Goal: Information Seeking & Learning: Learn about a topic

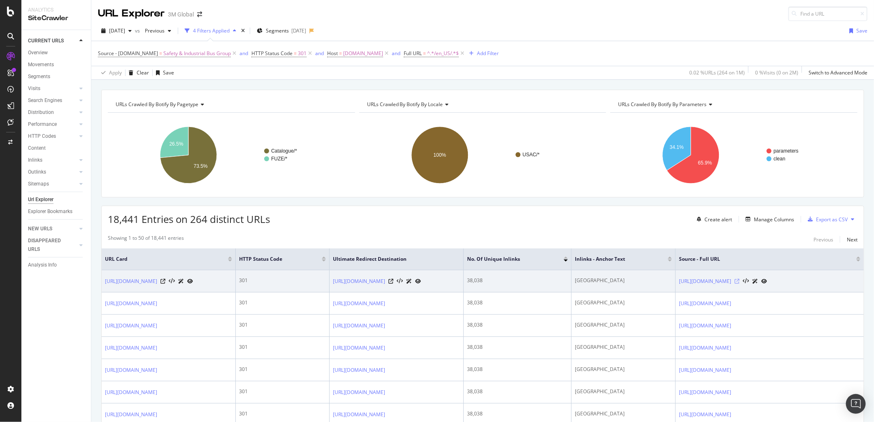
click at [581, 258] on icon at bounding box center [737, 281] width 5 height 5
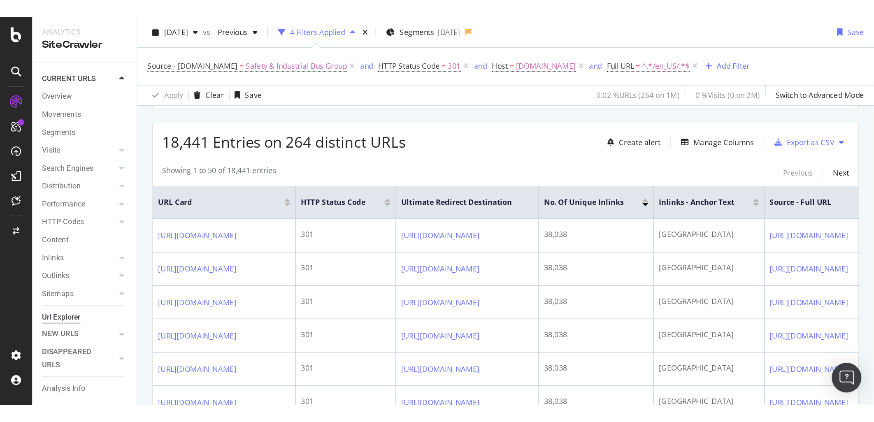
scroll to position [137, 0]
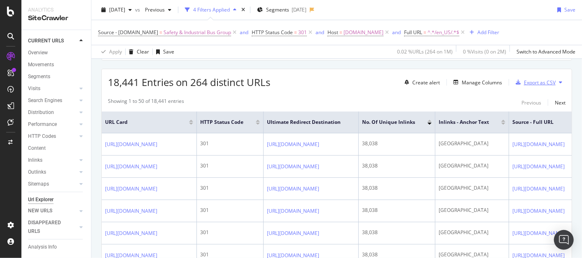
click at [537, 80] on div "Export as CSV" at bounding box center [539, 82] width 32 height 7
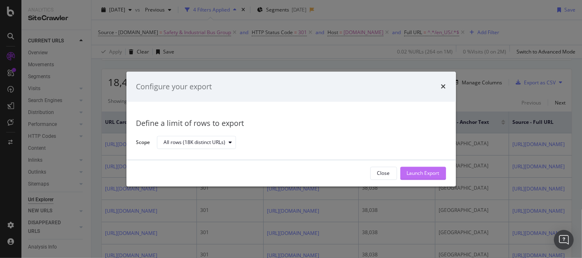
click at [428, 174] on div "Launch Export" at bounding box center [423, 173] width 33 height 7
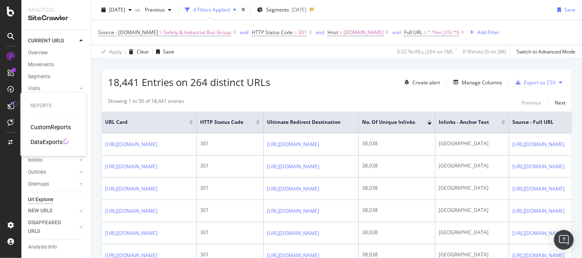
click at [55, 143] on div "DataExports" at bounding box center [46, 142] width 32 height 8
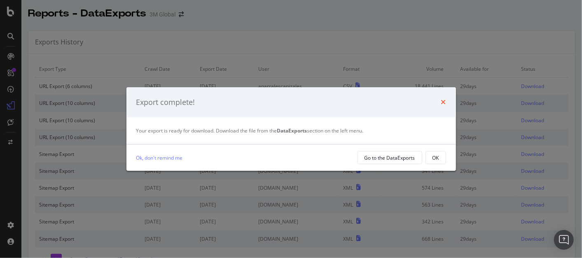
click at [442, 102] on icon "times" at bounding box center [443, 102] width 5 height 7
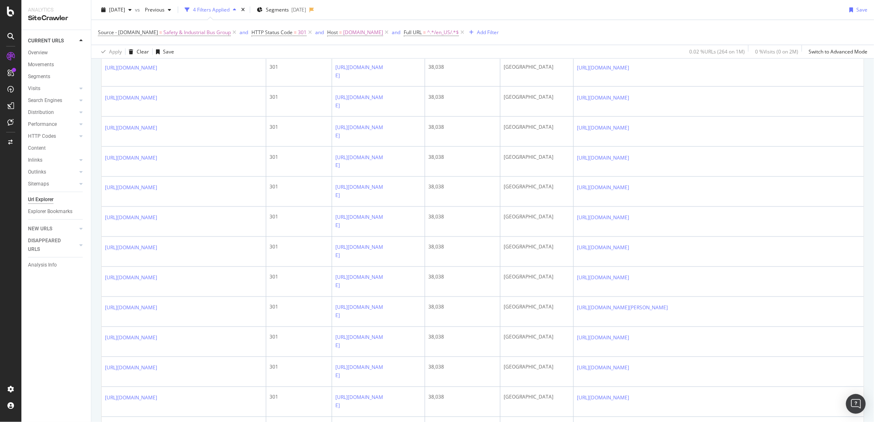
scroll to position [914, 0]
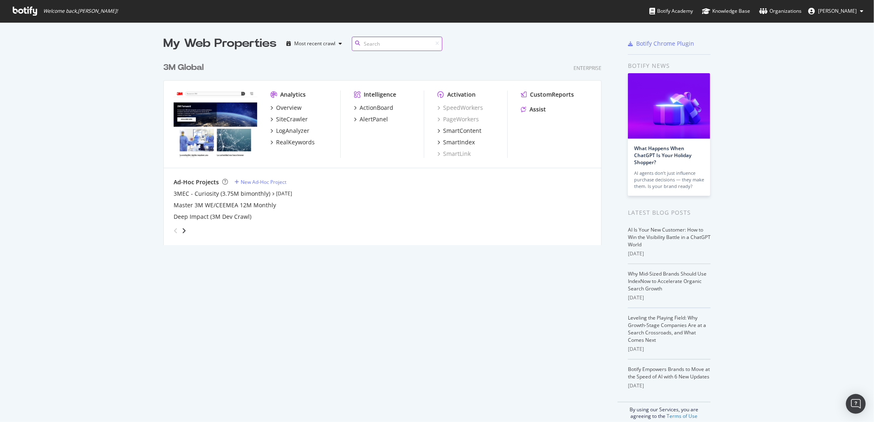
scroll to position [186, 438]
click at [192, 64] on div "3M Global" at bounding box center [183, 68] width 40 height 12
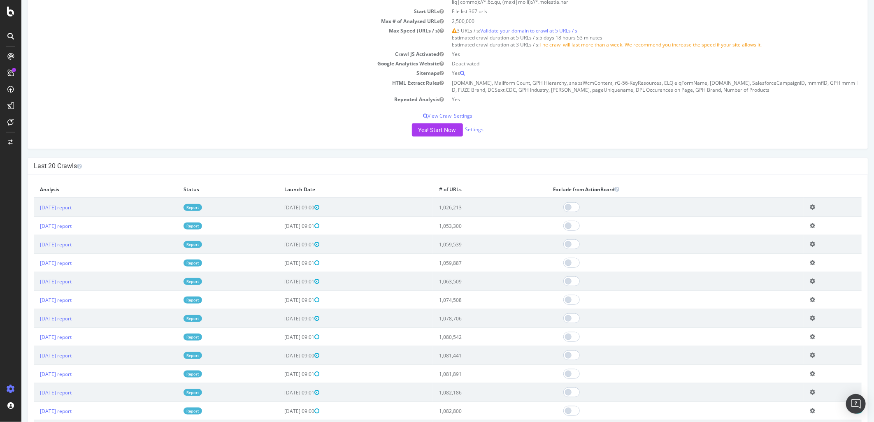
scroll to position [503, 0]
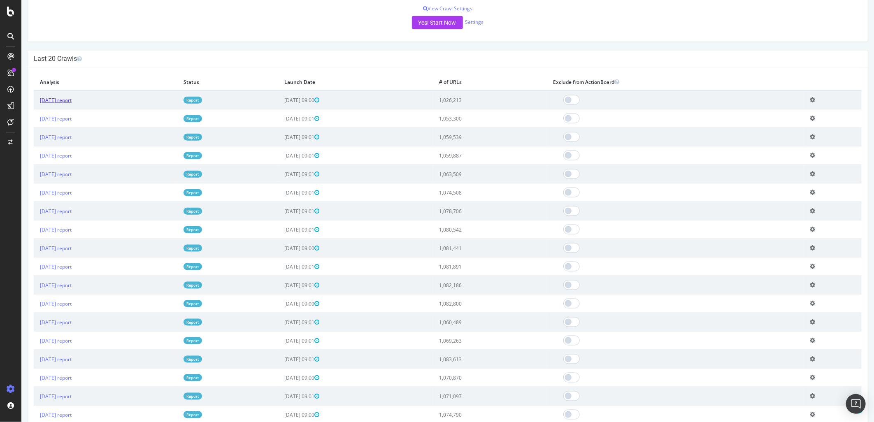
click at [71, 104] on link "[DATE] report" at bounding box center [56, 100] width 32 height 7
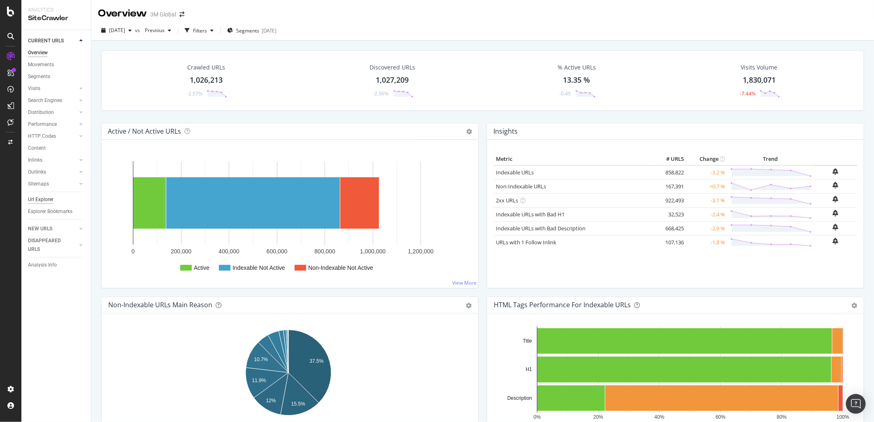
click at [43, 196] on div "Url Explorer" at bounding box center [41, 199] width 26 height 9
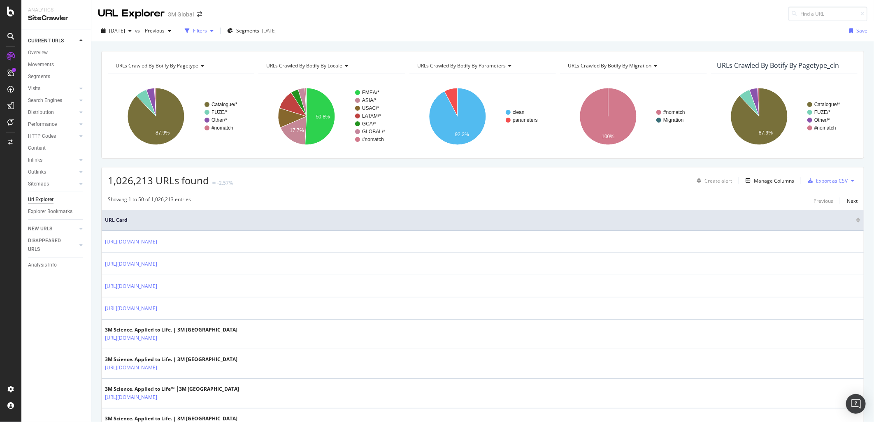
click at [214, 29] on icon "button" at bounding box center [211, 30] width 3 height 5
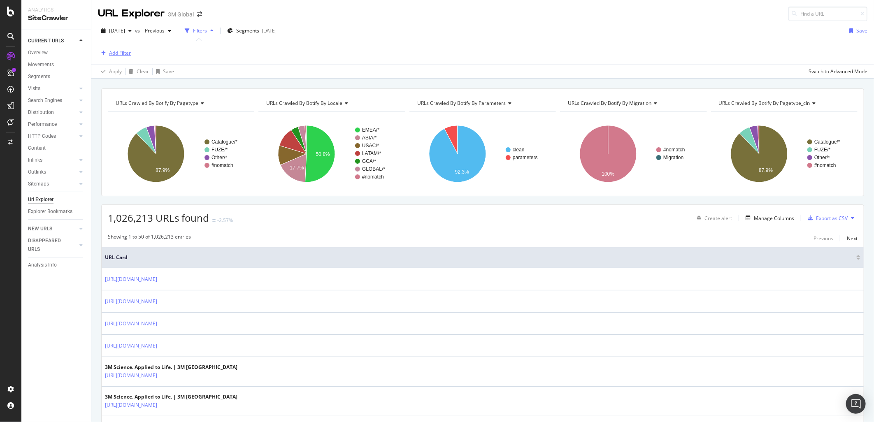
click at [117, 51] on div "Add Filter" at bounding box center [120, 52] width 22 height 7
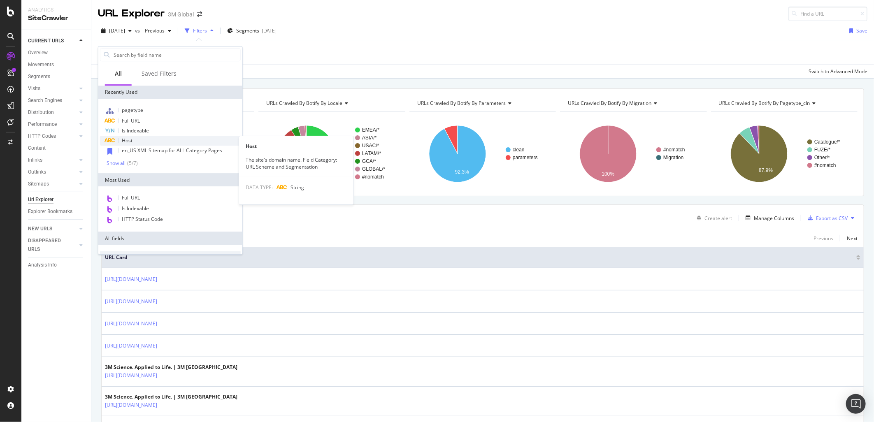
click at [147, 141] on div "Host" at bounding box center [170, 141] width 141 height 10
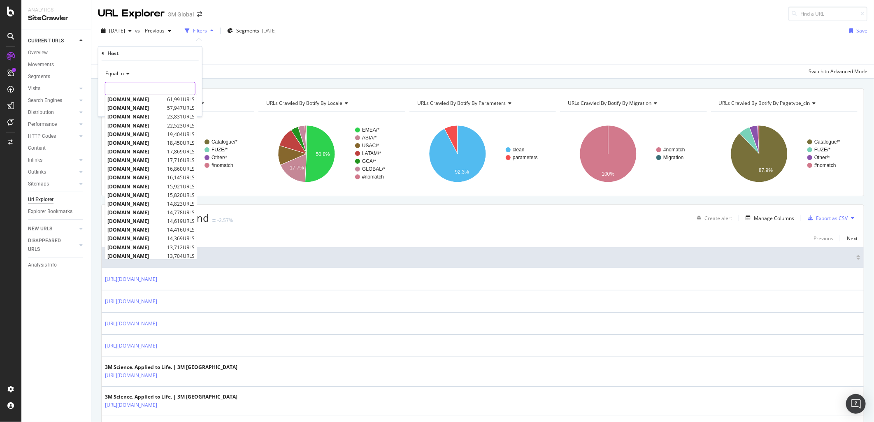
click at [141, 92] on input "text" at bounding box center [150, 88] width 90 height 13
click at [140, 102] on span "[DOMAIN_NAME]" at bounding box center [136, 99] width 58 height 7
type input "[DOMAIN_NAME]"
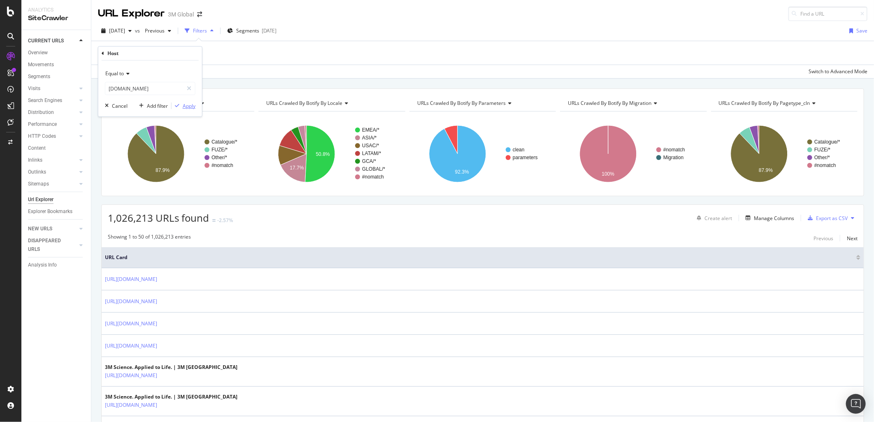
click at [195, 103] on div "Apply" at bounding box center [189, 105] width 13 height 7
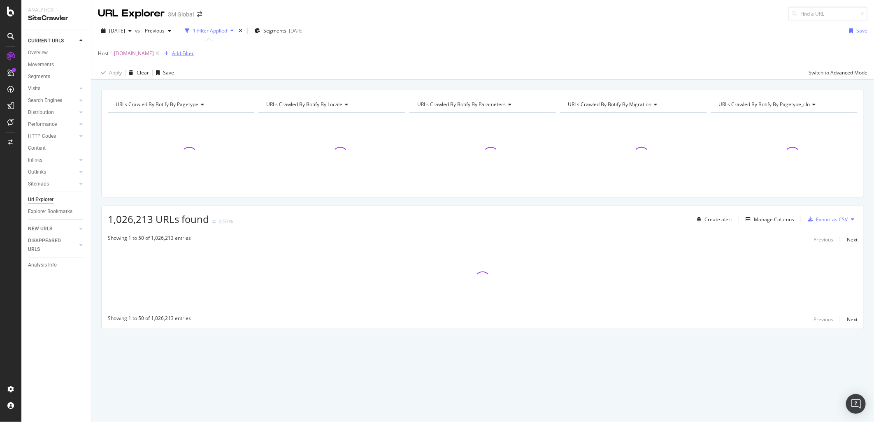
click at [178, 55] on div "Add Filter" at bounding box center [183, 53] width 22 height 7
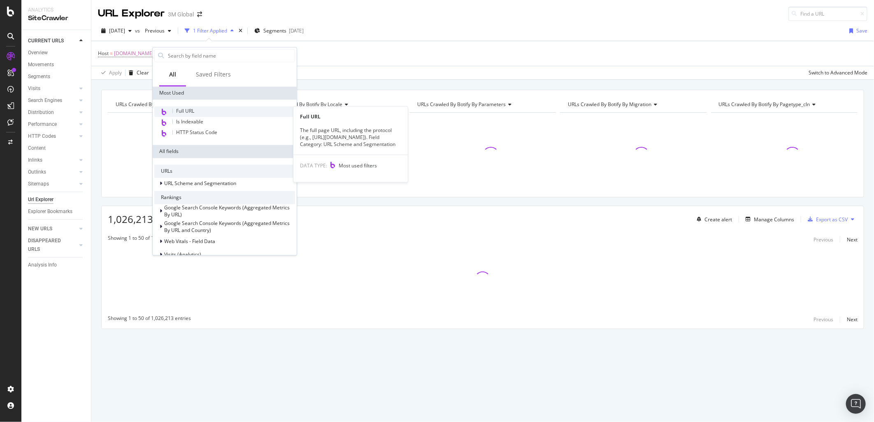
click at [192, 108] on span "Full URL" at bounding box center [185, 110] width 18 height 7
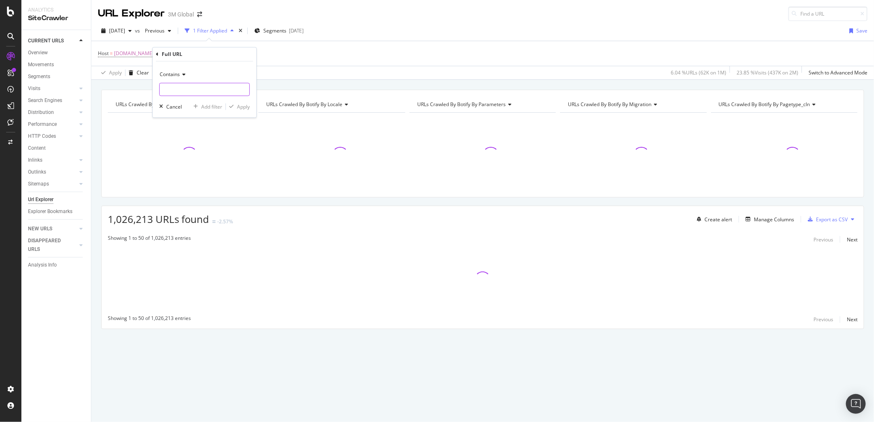
click at [200, 91] on input "text" at bounding box center [205, 89] width 90 height 13
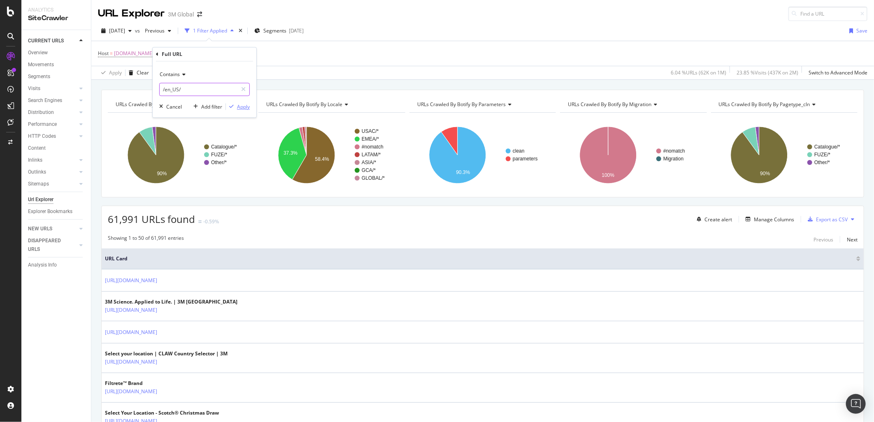
type input "/en_US/"
click at [248, 106] on div "Apply" at bounding box center [243, 106] width 13 height 7
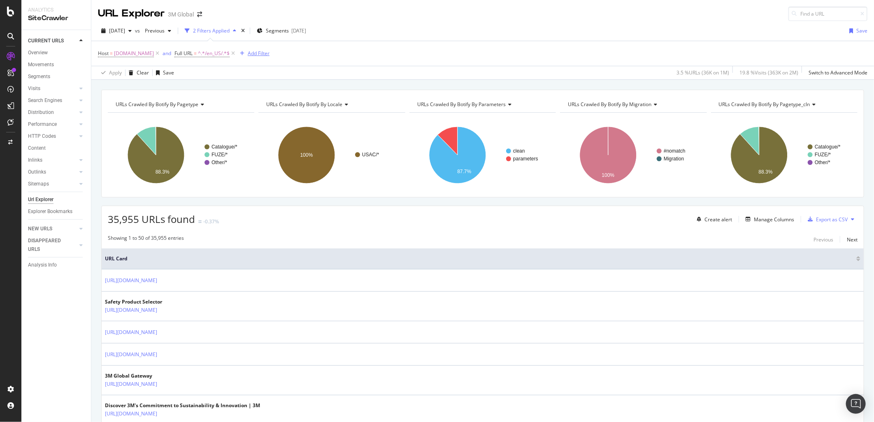
click at [251, 55] on div "Add Filter" at bounding box center [259, 53] width 22 height 7
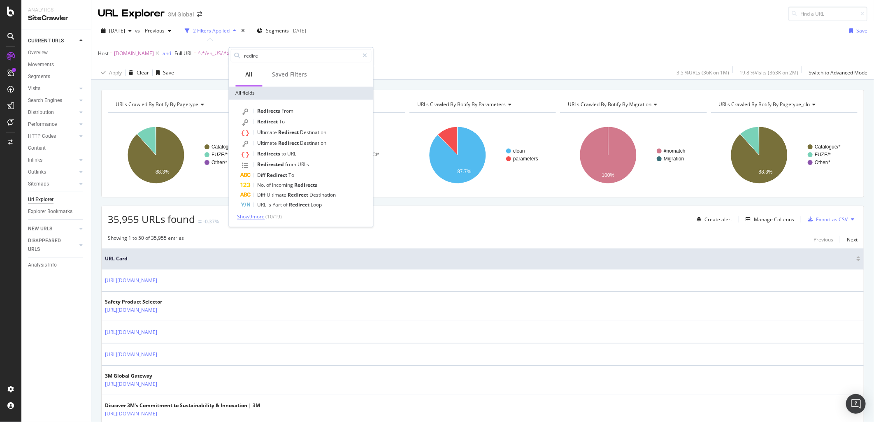
type input "redire"
click at [253, 214] on span "Show 9 more" at bounding box center [251, 216] width 28 height 7
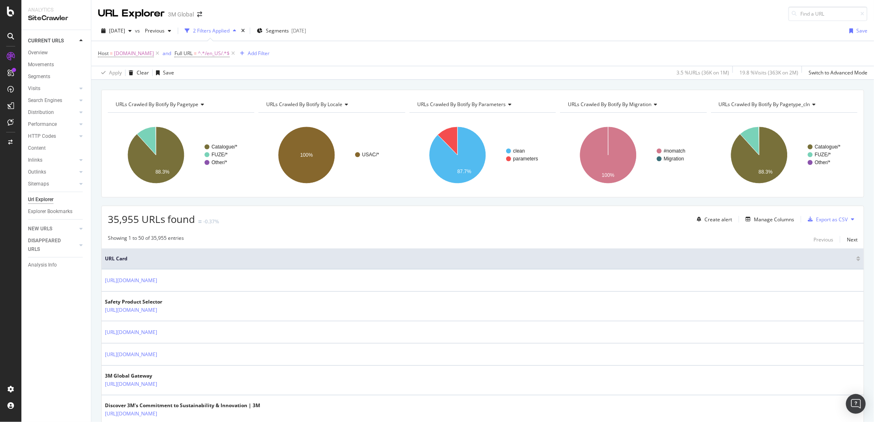
click at [412, 42] on div "Host = [DOMAIN_NAME] and Full URL = ^.*/en_US/.*$ Add Filter" at bounding box center [483, 53] width 770 height 25
click at [251, 53] on div "Add Filter" at bounding box center [259, 53] width 22 height 7
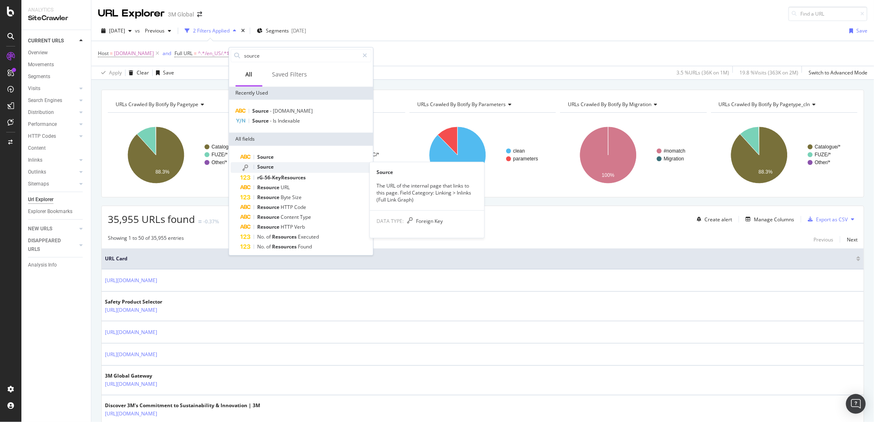
type input "source"
click at [297, 167] on div "Source" at bounding box center [306, 167] width 131 height 11
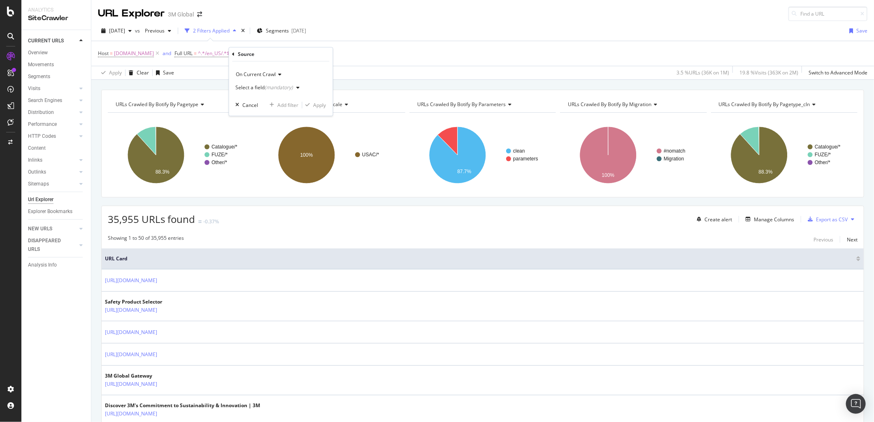
click at [298, 88] on icon "button" at bounding box center [298, 88] width 3 height 5
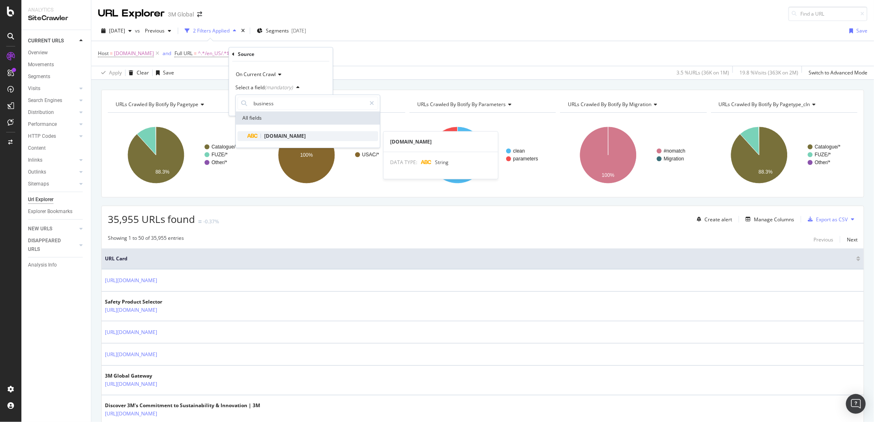
type input "business"
click at [302, 131] on div "[DOMAIN_NAME]" at bounding box center [312, 136] width 131 height 10
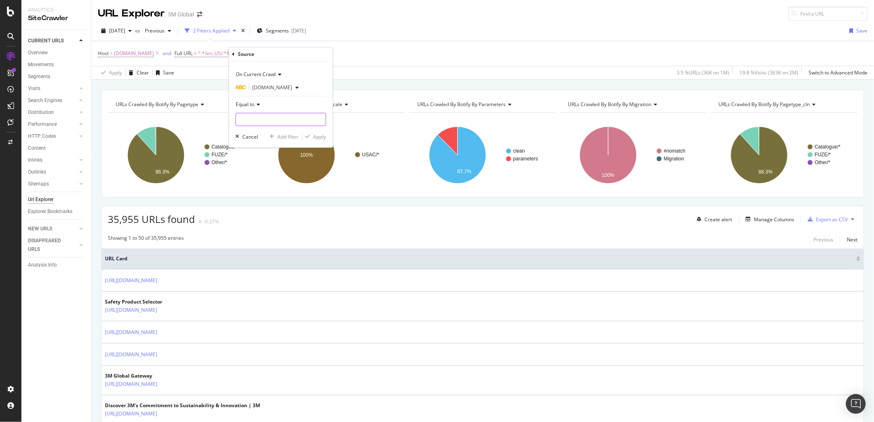
click at [296, 124] on input "text" at bounding box center [281, 119] width 90 height 13
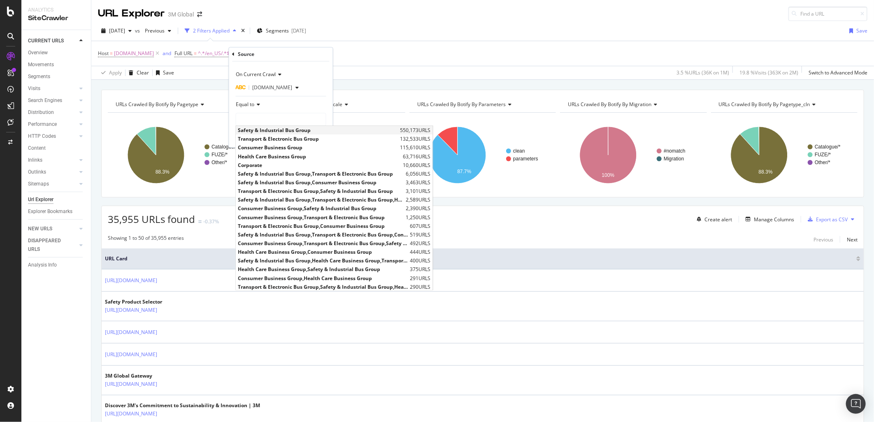
click at [291, 129] on span "Safety & Industrial Bus Group" at bounding box center [318, 130] width 160 height 7
type input "Safety & Industrial Bus Group"
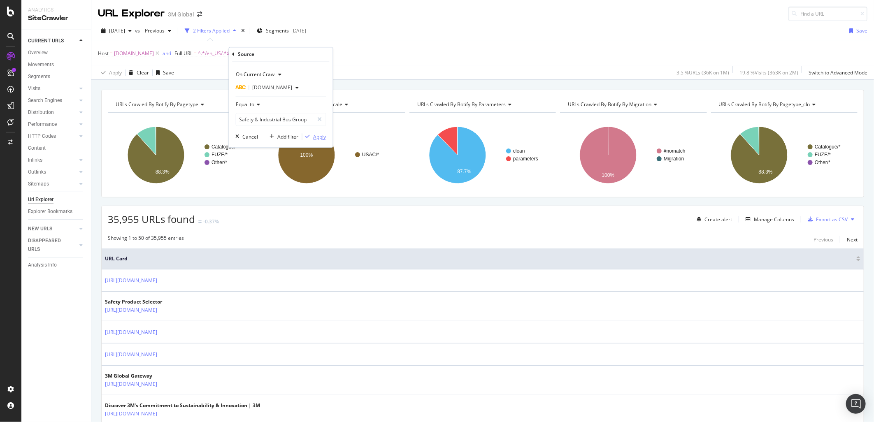
click at [320, 140] on div "Apply" at bounding box center [320, 136] width 13 height 7
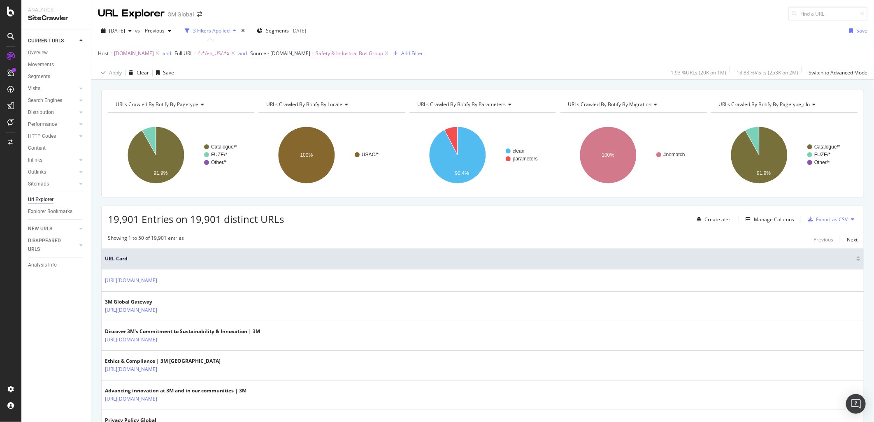
click at [292, 50] on span "Source - [DOMAIN_NAME]" at bounding box center [280, 53] width 60 height 7
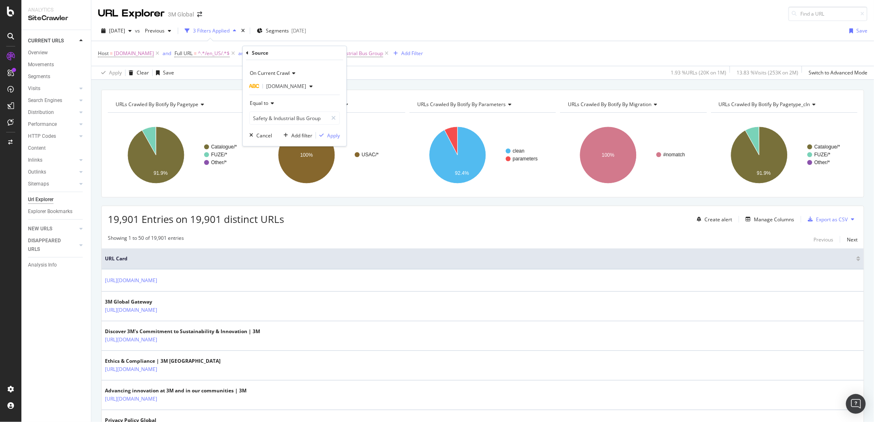
click at [248, 51] on icon at bounding box center [247, 53] width 2 height 5
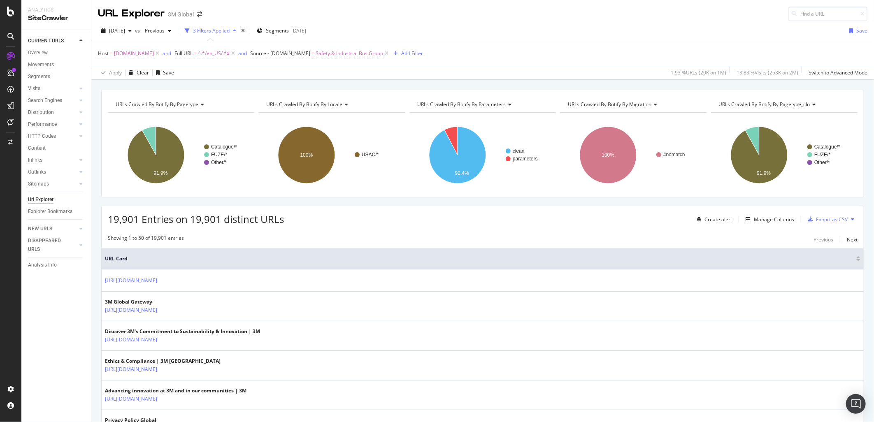
click at [471, 59] on div "Host = [DOMAIN_NAME] and Full URL = ^.*/en_US/.*$ and Source - [DOMAIN_NAME] = …" at bounding box center [483, 53] width 770 height 25
click at [383, 54] on icon at bounding box center [386, 53] width 7 height 8
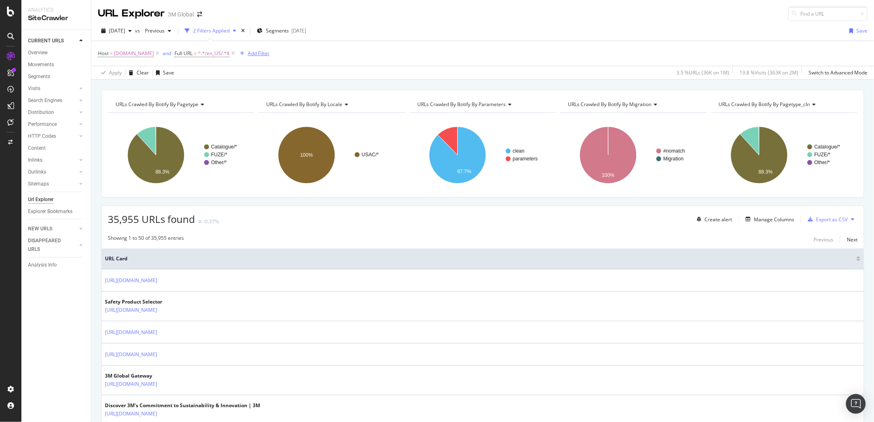
click at [248, 56] on div "Add Filter" at bounding box center [259, 53] width 22 height 7
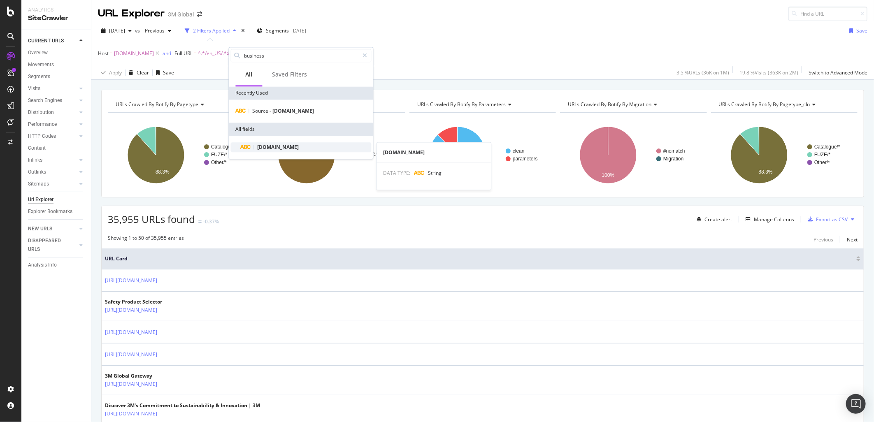
type input "business"
click at [293, 144] on span "[DOMAIN_NAME]" at bounding box center [279, 147] width 42 height 7
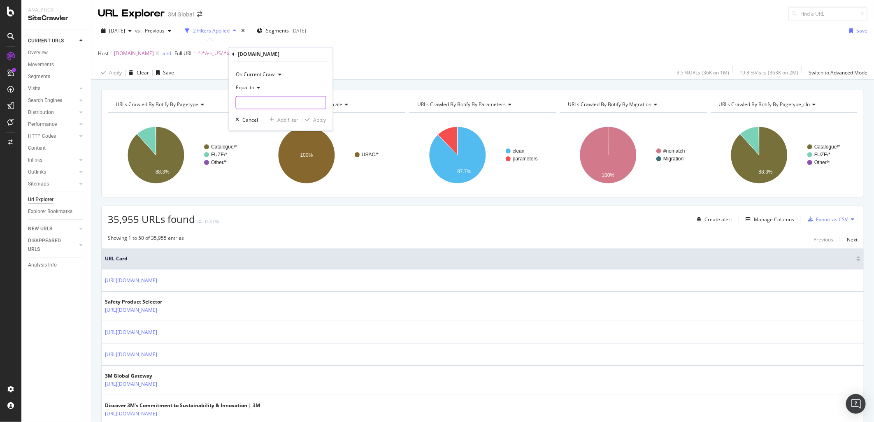
click at [276, 104] on input "text" at bounding box center [281, 102] width 90 height 13
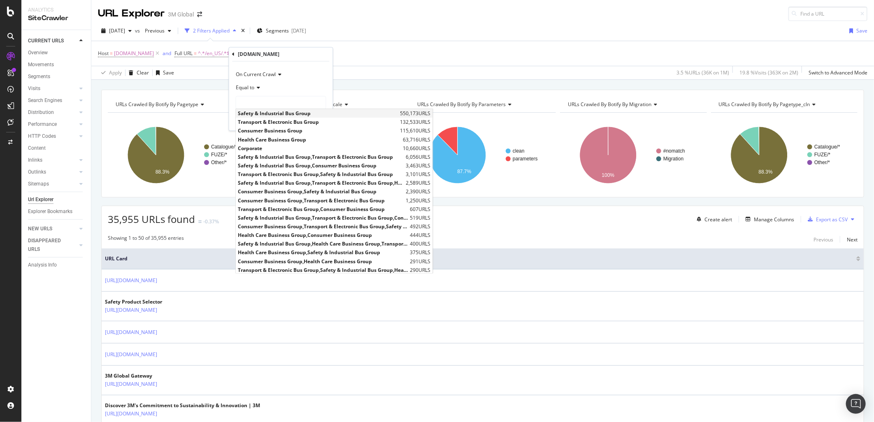
click at [275, 114] on span "Safety & Industrial Bus Group" at bounding box center [318, 113] width 160 height 7
type input "Safety & Industrial Bus Group"
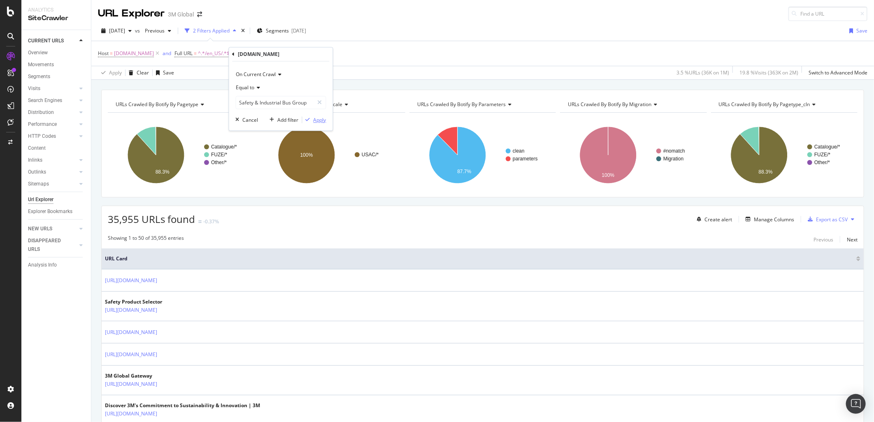
click at [325, 118] on div "Apply" at bounding box center [320, 119] width 13 height 7
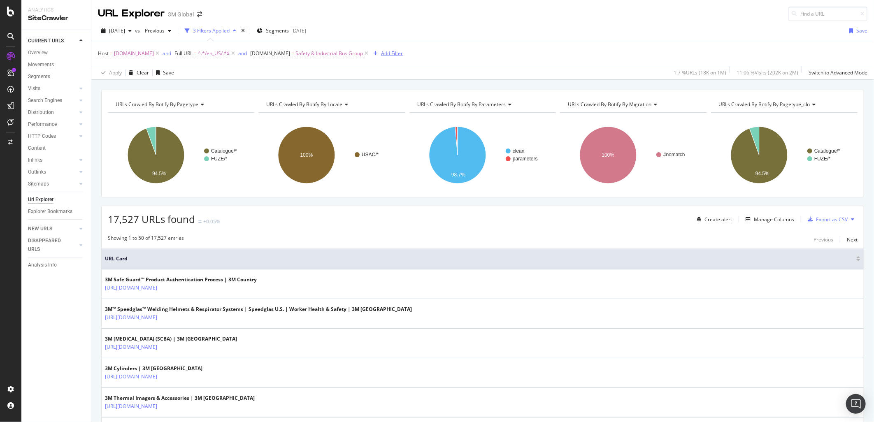
click at [387, 52] on div "Add Filter" at bounding box center [392, 53] width 22 height 7
type input "l"
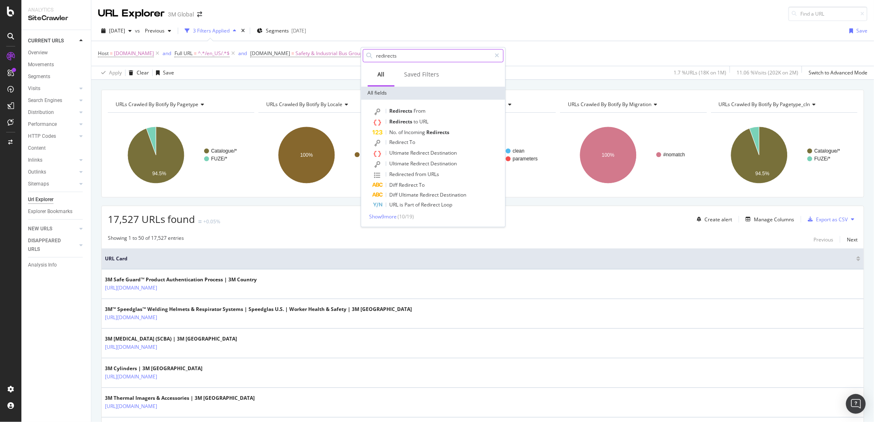
type input "redirect"
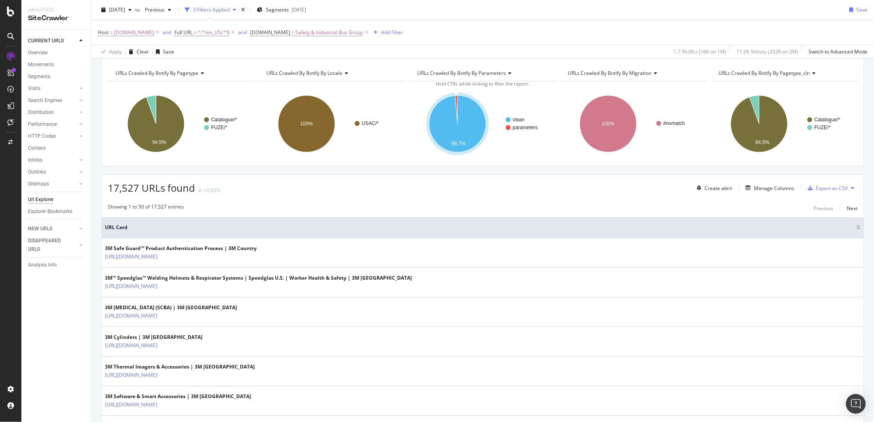
scroll to position [46, 0]
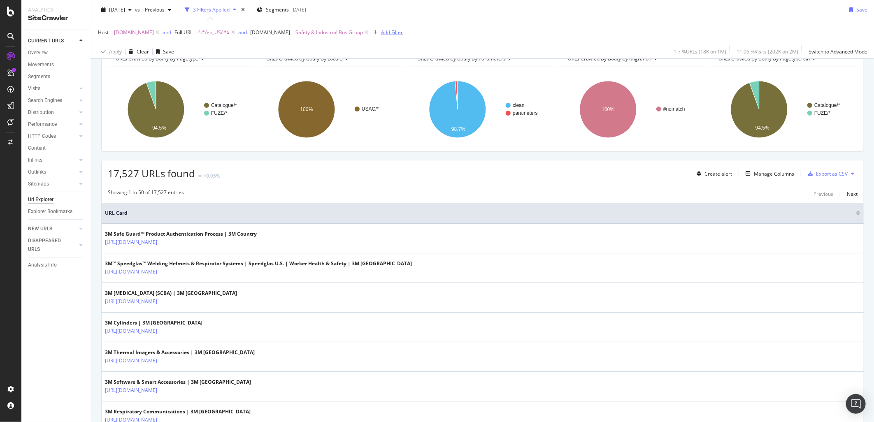
click at [388, 35] on div "Add Filter" at bounding box center [392, 32] width 22 height 7
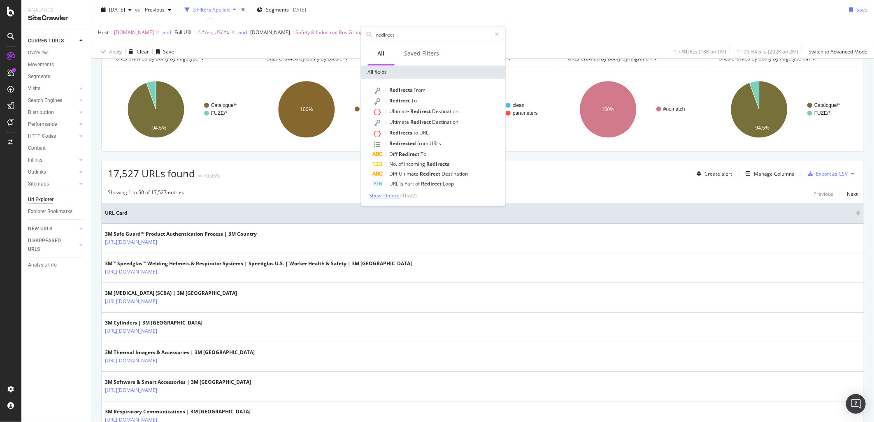
click at [379, 195] on span "Show 10 more" at bounding box center [385, 195] width 30 height 7
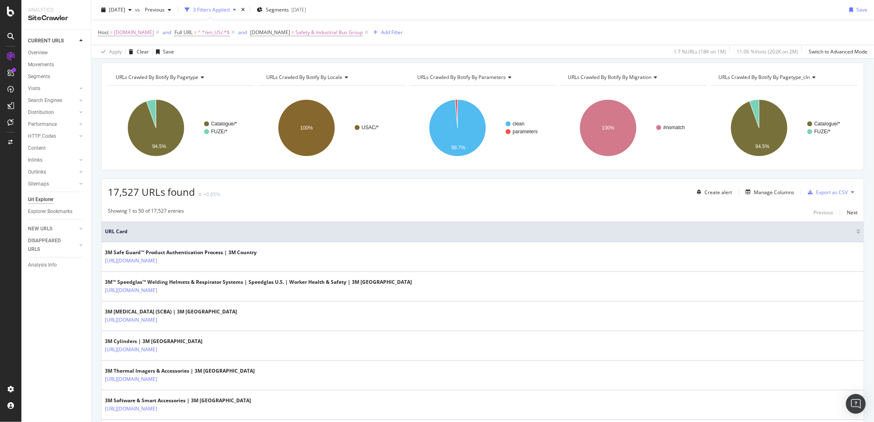
scroll to position [0, 0]
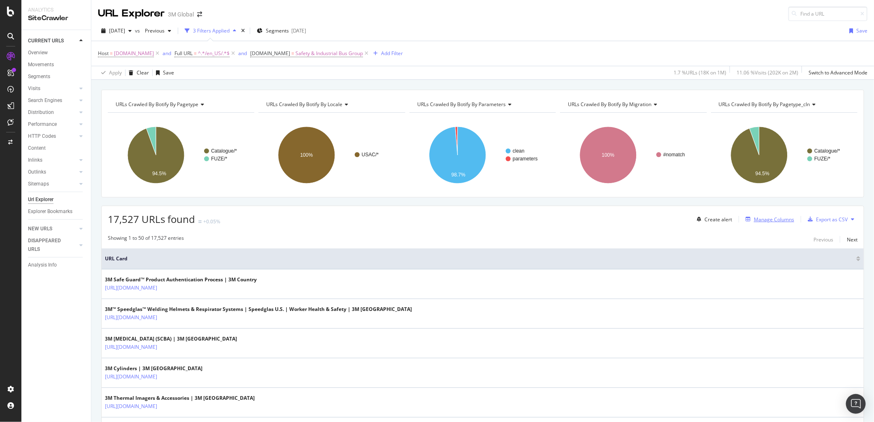
click at [771, 219] on div "Manage Columns" at bounding box center [774, 219] width 40 height 7
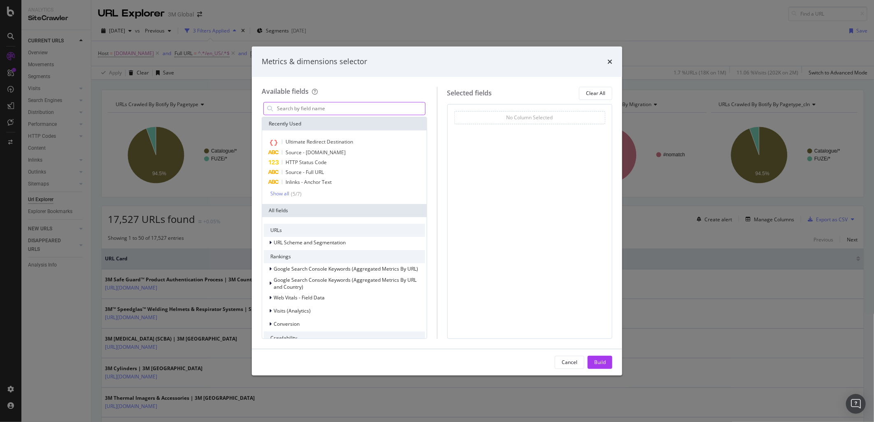
click at [347, 111] on input "modal" at bounding box center [350, 108] width 149 height 12
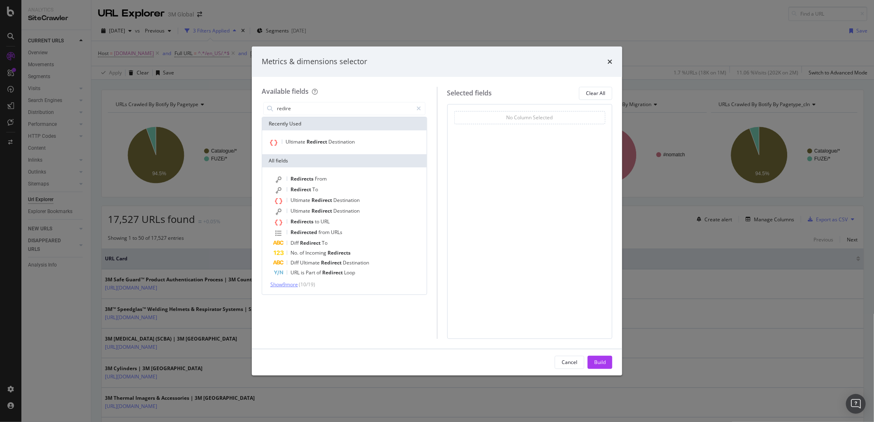
click at [290, 283] on span "Show 9 more" at bounding box center [284, 284] width 28 height 7
click at [321, 104] on input "redire" at bounding box center [344, 108] width 137 height 12
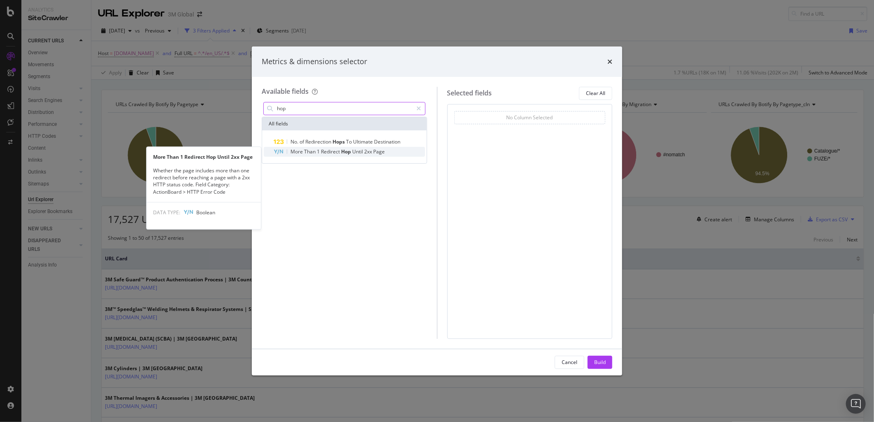
type input "hop"
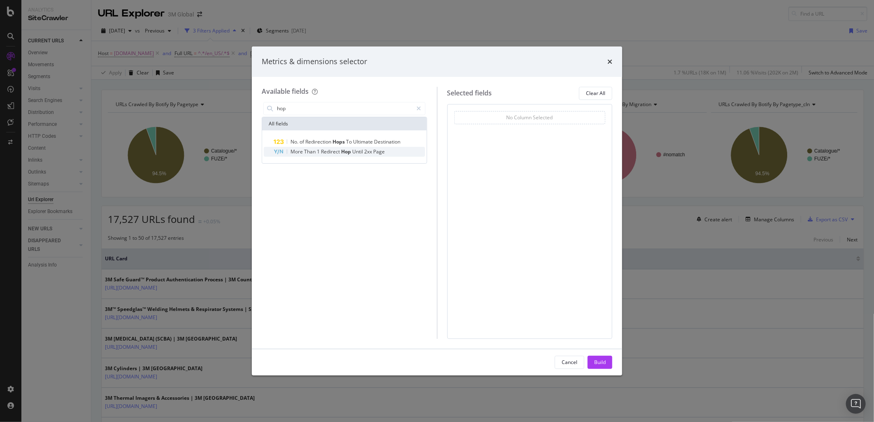
click at [364, 150] on span "2xx" at bounding box center [368, 151] width 9 height 7
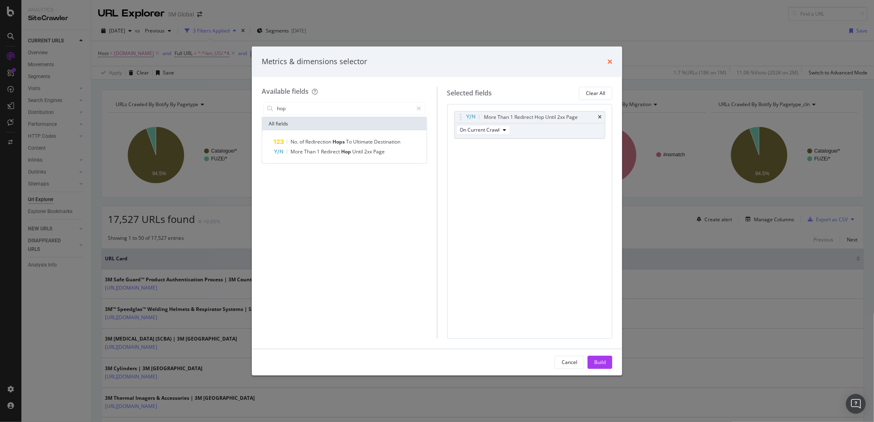
click at [610, 59] on icon "times" at bounding box center [609, 61] width 5 height 7
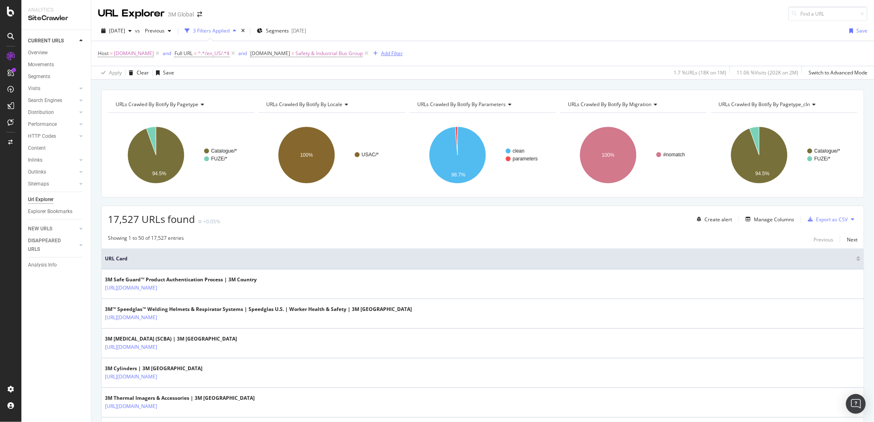
click at [384, 53] on div "Add Filter" at bounding box center [392, 53] width 22 height 7
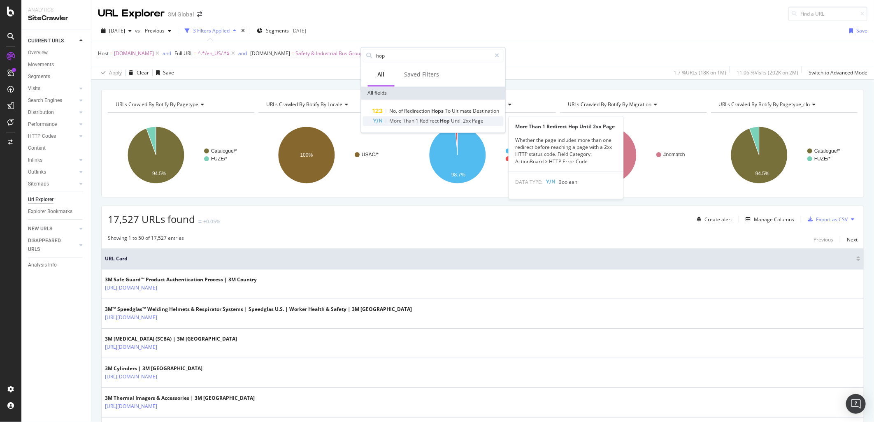
type input "hop"
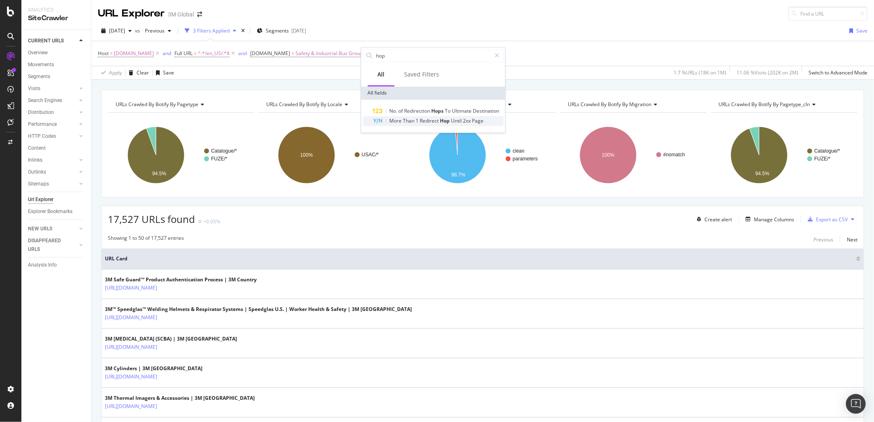
click at [447, 124] on span "Hop" at bounding box center [445, 120] width 11 height 7
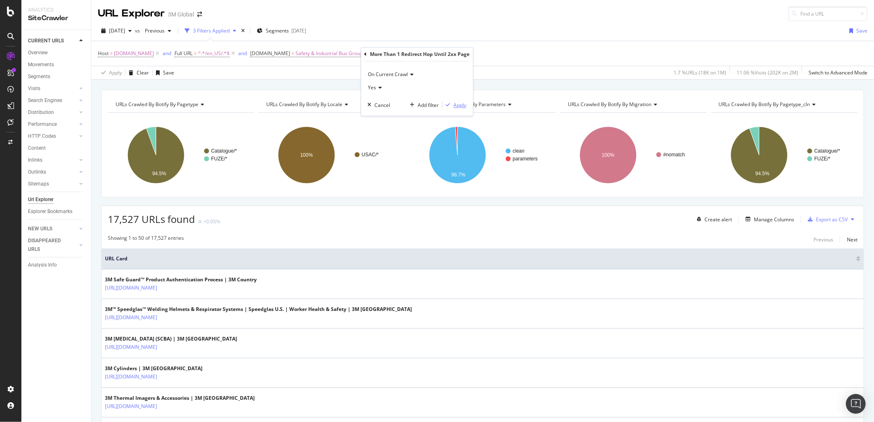
click at [466, 104] on div "Apply" at bounding box center [460, 105] width 13 height 7
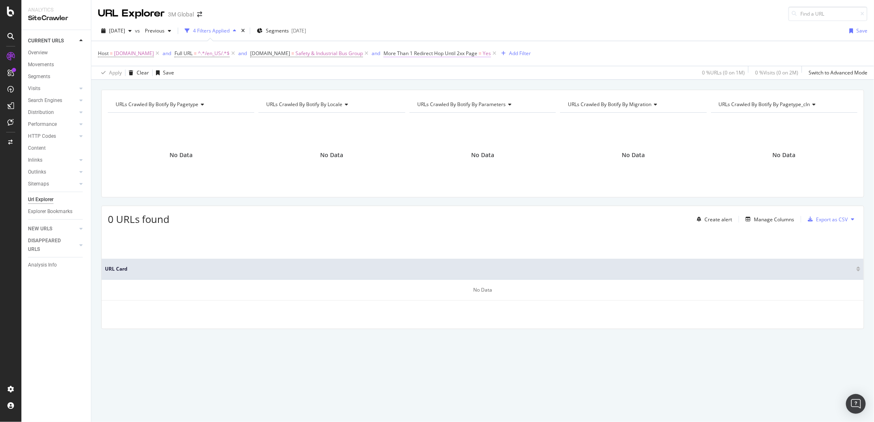
click at [435, 54] on span "More Than 1 Redirect Hop Until 2xx Page" at bounding box center [431, 53] width 94 height 7
click at [380, 54] on icon at bounding box center [379, 53] width 2 height 5
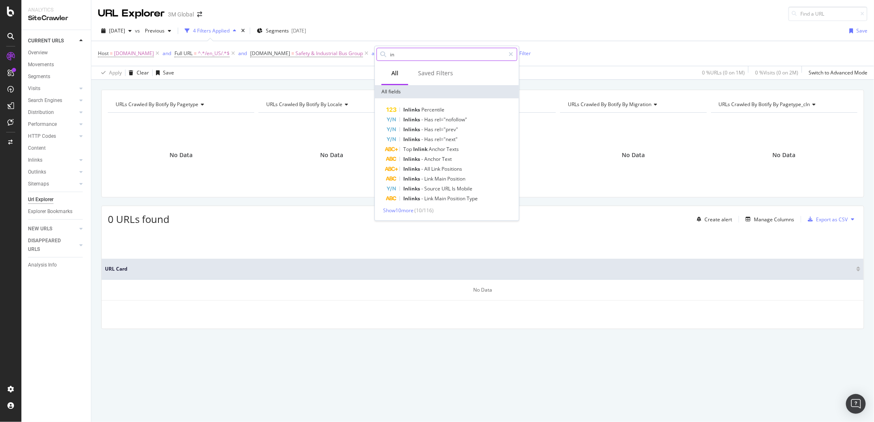
type input "i"
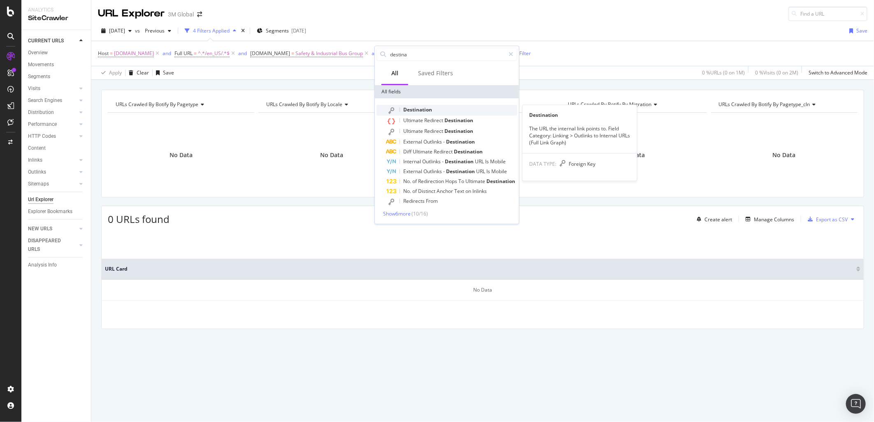
type input "destina"
click at [425, 108] on span "Destination" at bounding box center [417, 109] width 29 height 7
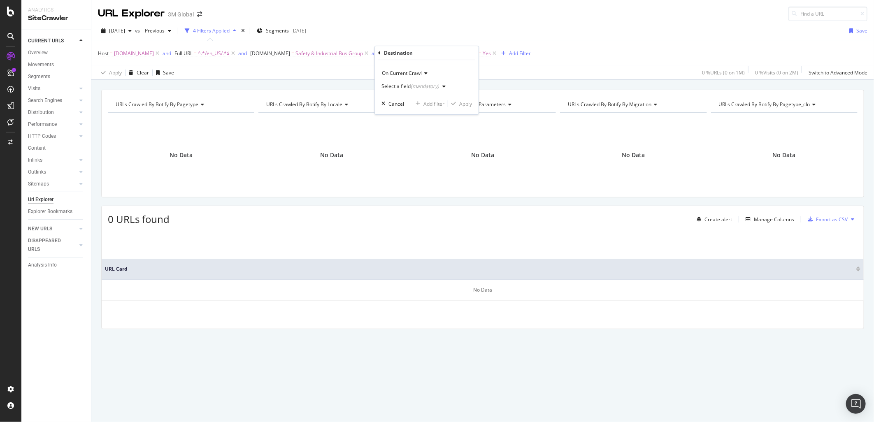
click at [439, 85] on div "button" at bounding box center [444, 86] width 10 height 5
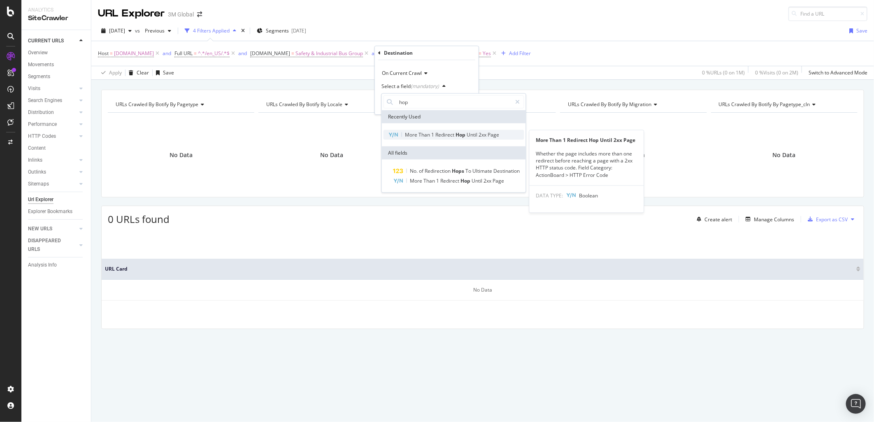
type input "hop"
click at [464, 132] on span "Hop" at bounding box center [461, 134] width 11 height 7
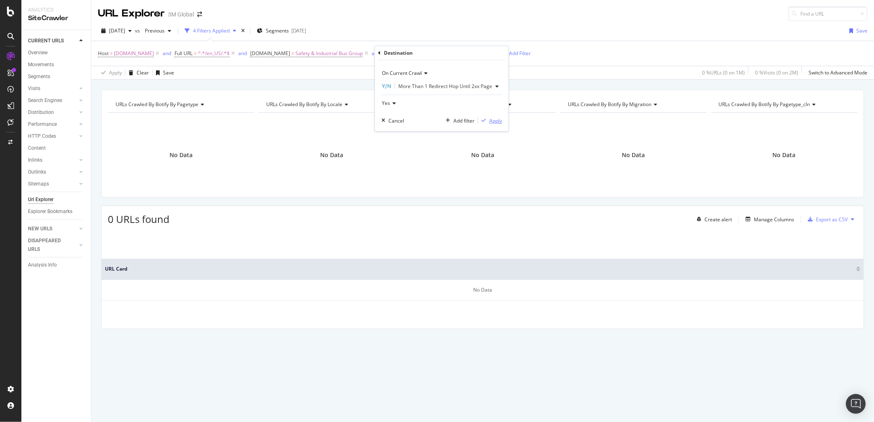
click at [494, 120] on div "Apply" at bounding box center [495, 120] width 13 height 7
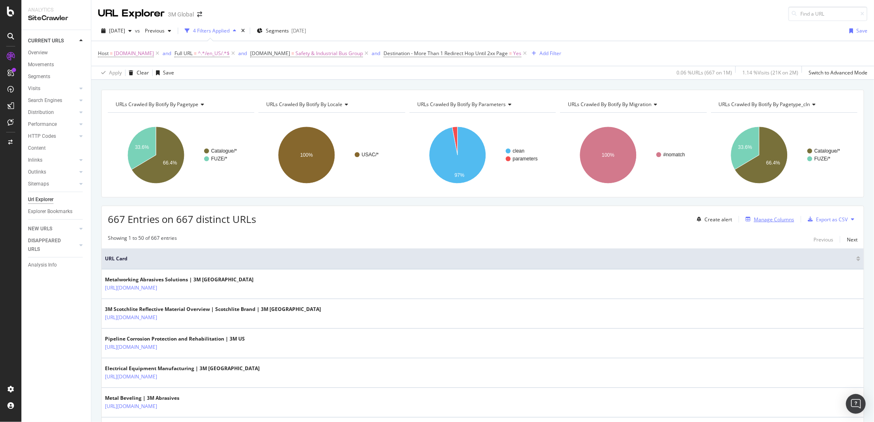
click at [772, 220] on div "Manage Columns" at bounding box center [774, 219] width 40 height 7
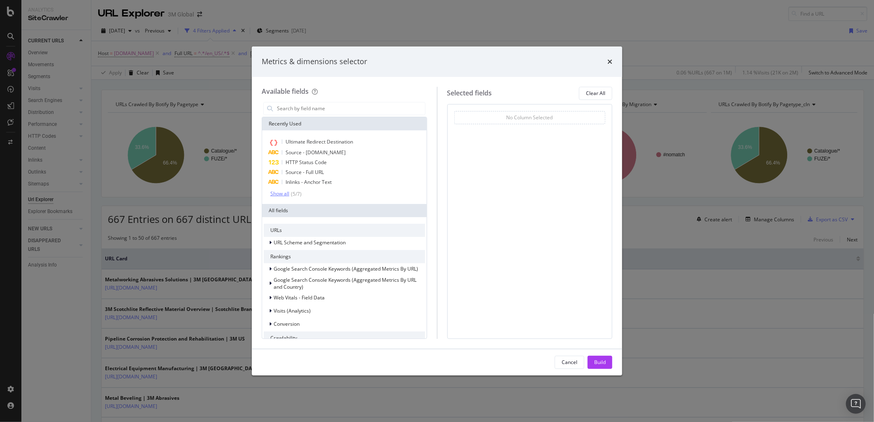
click at [282, 195] on div "Show all" at bounding box center [279, 194] width 19 height 6
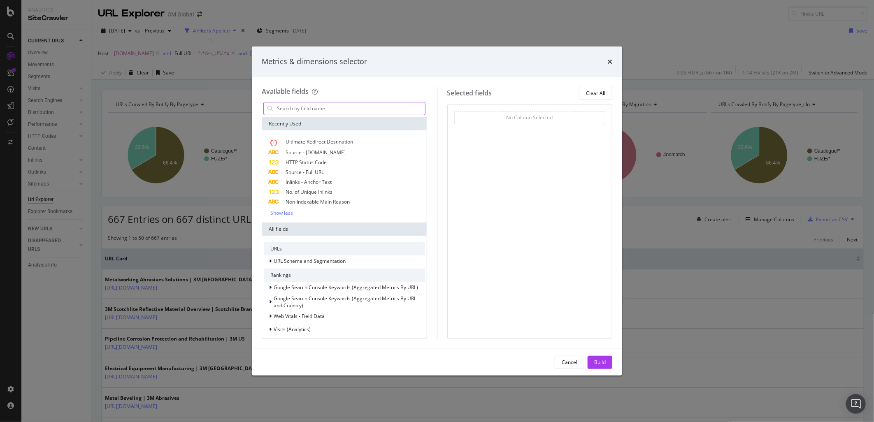
click at [336, 110] on input "modal" at bounding box center [350, 108] width 149 height 12
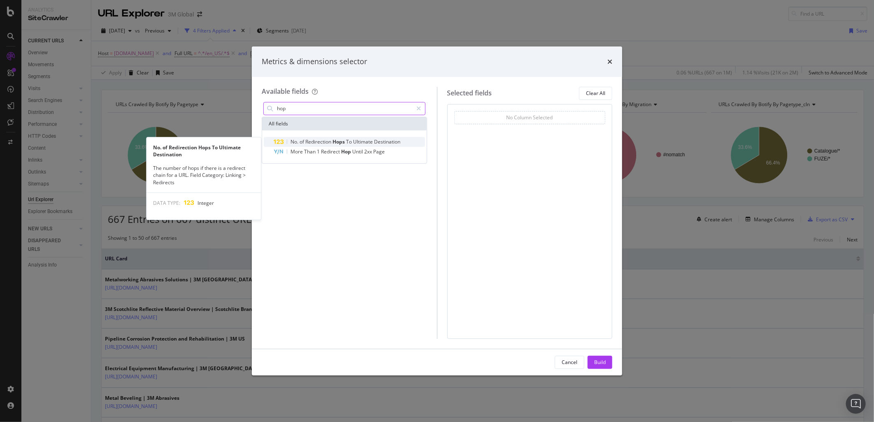
type input "hop"
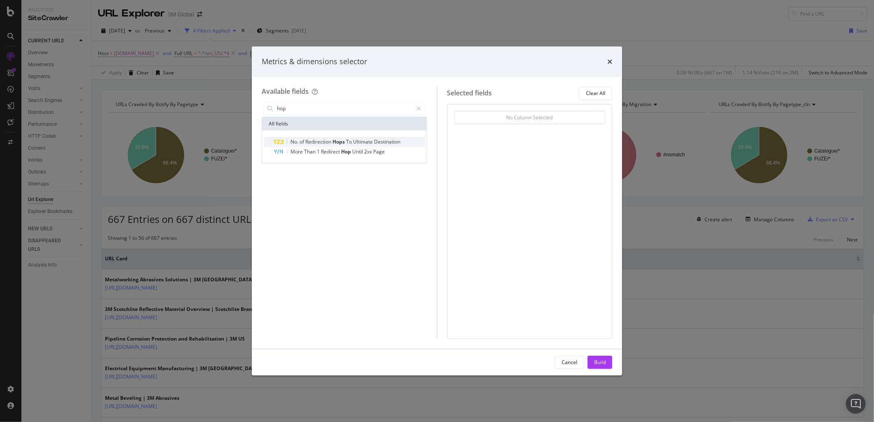
click at [346, 139] on span "Hops" at bounding box center [340, 141] width 14 height 7
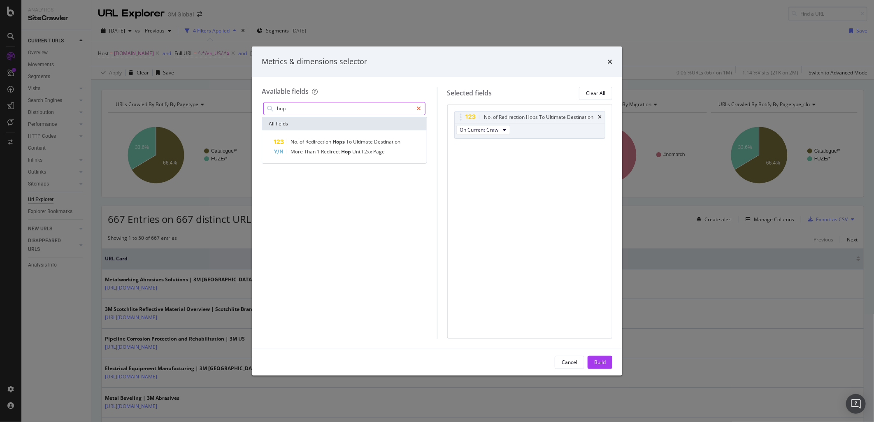
click at [420, 106] on icon "modal" at bounding box center [419, 109] width 5 height 6
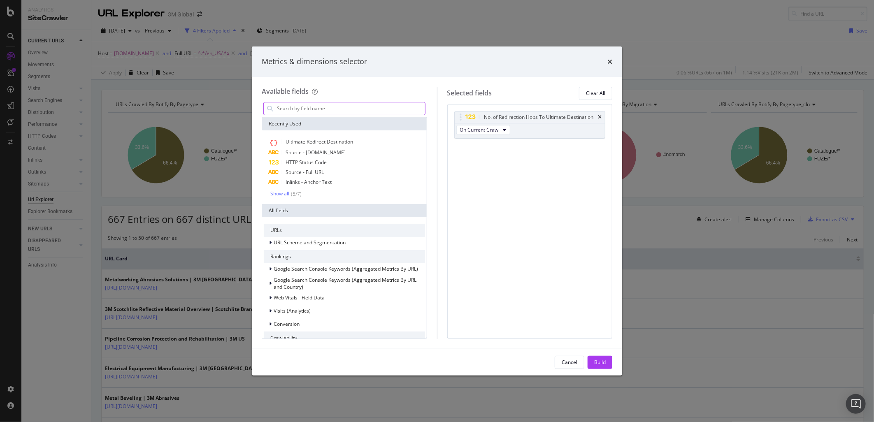
click at [369, 107] on input "modal" at bounding box center [350, 108] width 149 height 12
click at [322, 107] on input "modal" at bounding box center [350, 108] width 149 height 12
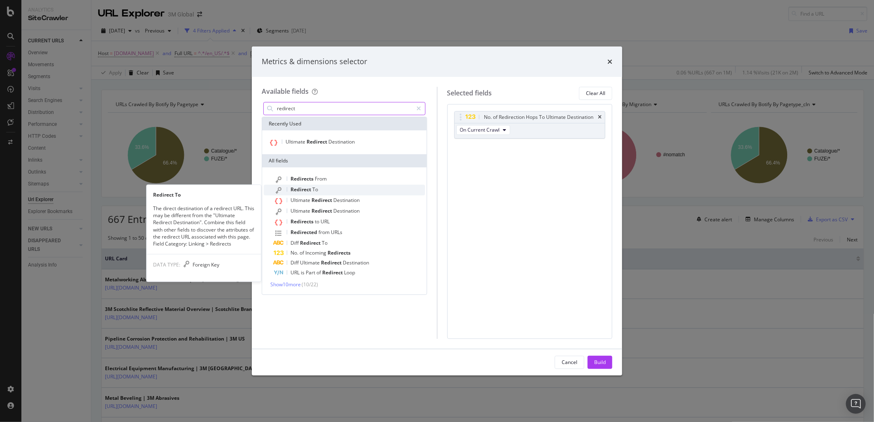
type input "redirect"
click at [329, 190] on div "Redirect To" at bounding box center [349, 190] width 151 height 11
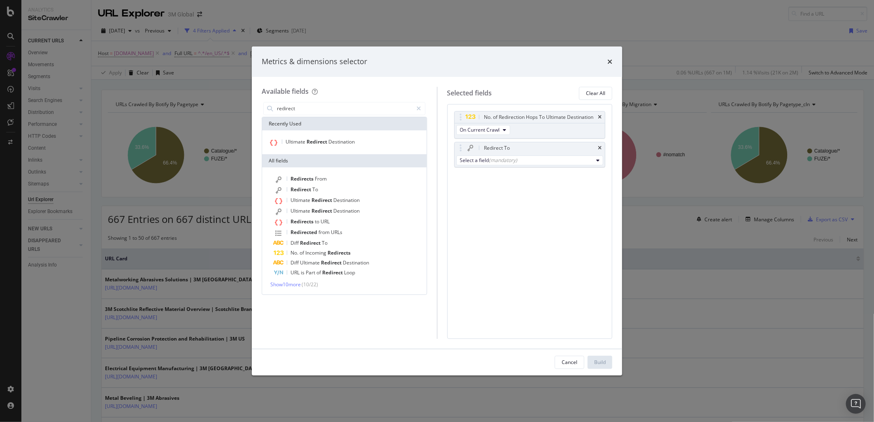
click at [338, 135] on div "Ultimate Redirect Destination" at bounding box center [344, 142] width 165 height 24
click at [357, 144] on div "Ultimate Redirect Destination" at bounding box center [344, 142] width 161 height 11
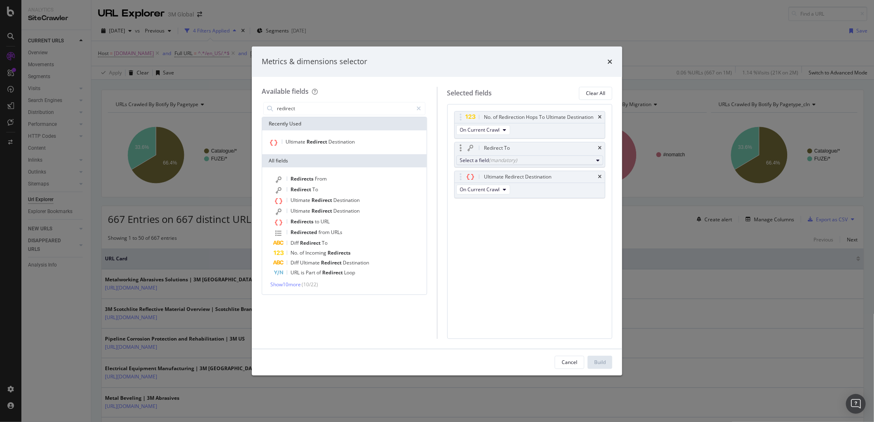
click at [529, 158] on div "Select a field (mandatory)" at bounding box center [526, 160] width 133 height 7
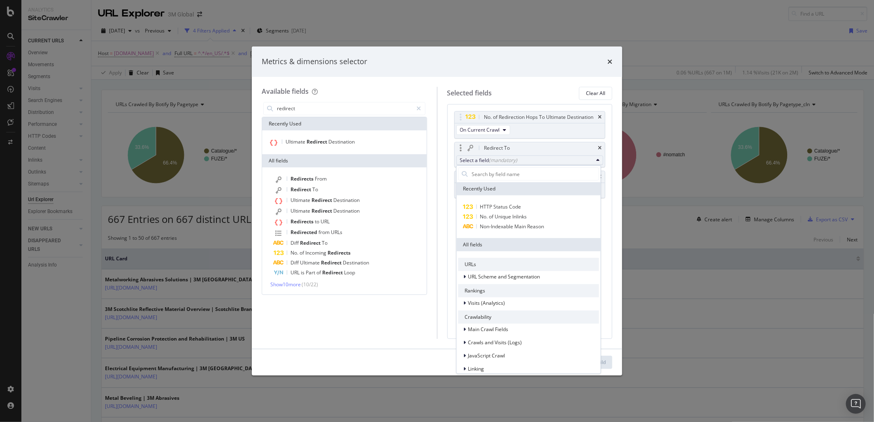
click at [602, 149] on div "Redirect To" at bounding box center [530, 148] width 151 height 12
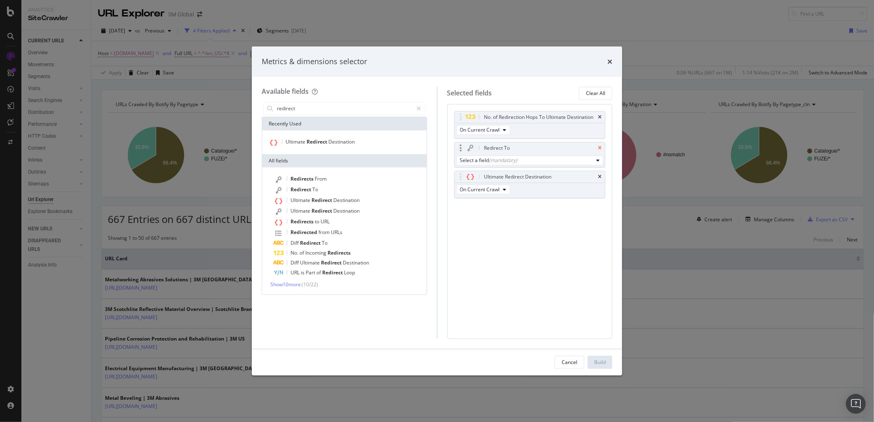
click at [600, 147] on icon "times" at bounding box center [600, 148] width 4 height 5
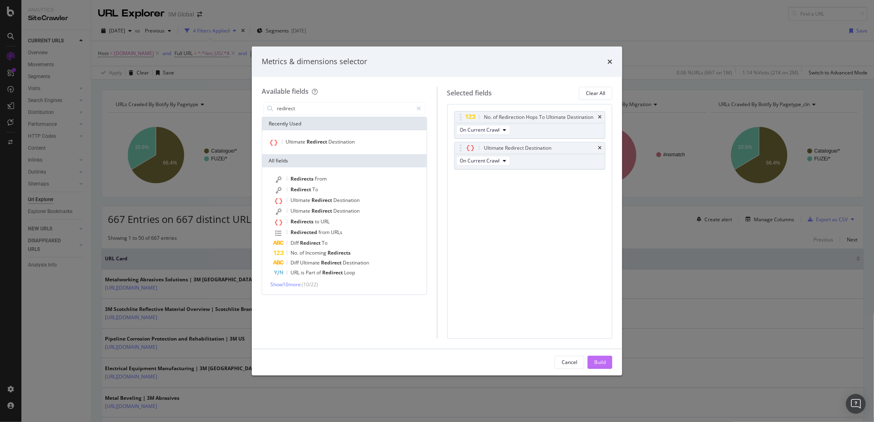
click at [606, 361] on button "Build" at bounding box center [600, 362] width 25 height 13
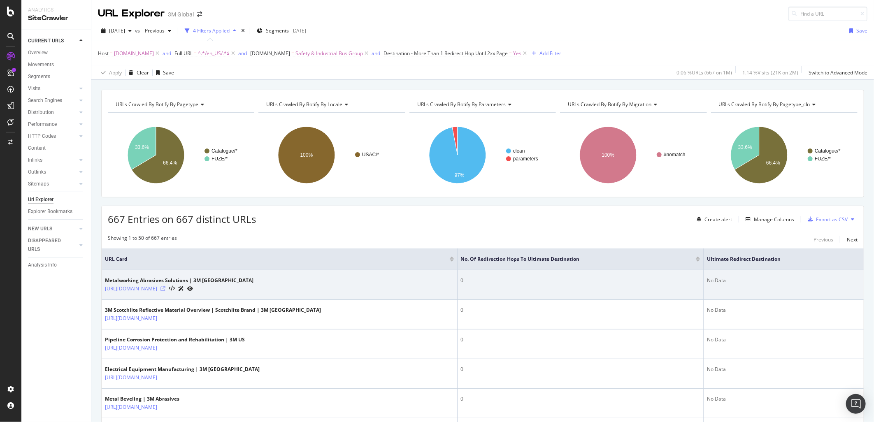
click at [165, 290] on icon at bounding box center [163, 288] width 5 height 5
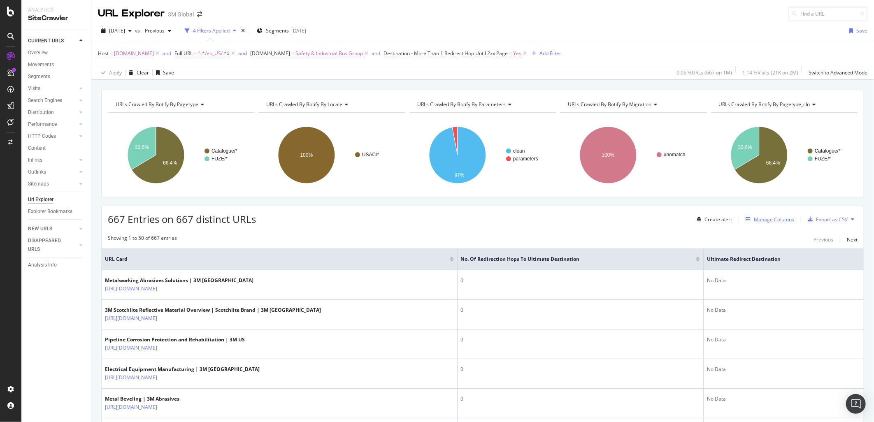
click at [775, 221] on div "Manage Columns" at bounding box center [774, 219] width 40 height 7
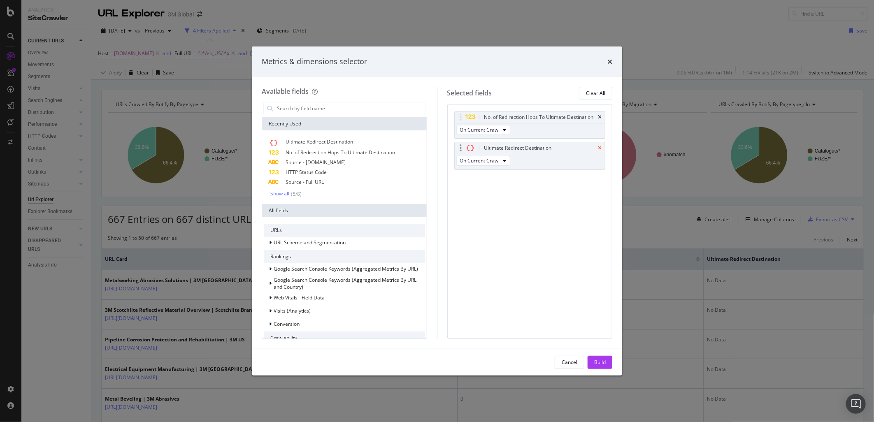
click at [599, 147] on icon "times" at bounding box center [600, 148] width 4 height 5
click at [598, 115] on icon "times" at bounding box center [600, 117] width 4 height 5
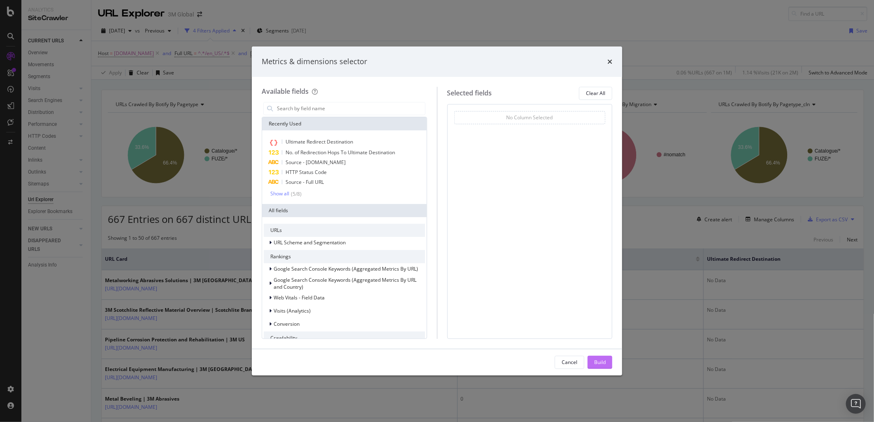
click at [602, 362] on div "Build" at bounding box center [600, 362] width 12 height 7
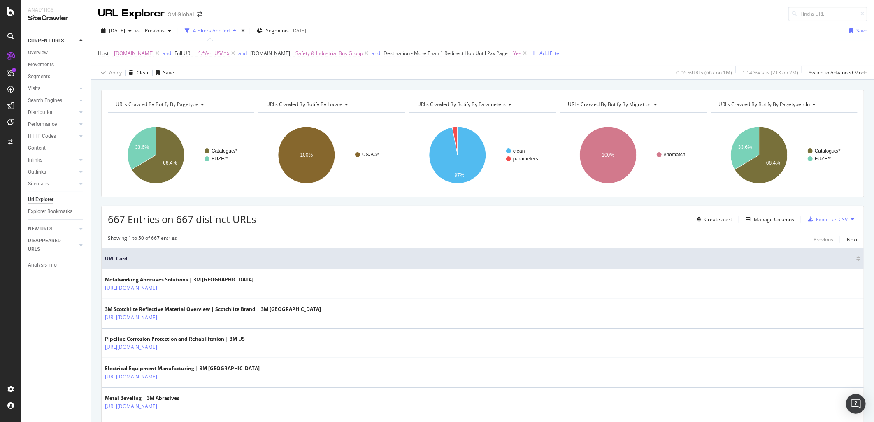
click at [482, 53] on span "Destination - More Than 1 Redirect Hop Until 2xx Page" at bounding box center [446, 53] width 124 height 7
click at [499, 86] on icon "button" at bounding box center [496, 86] width 3 height 5
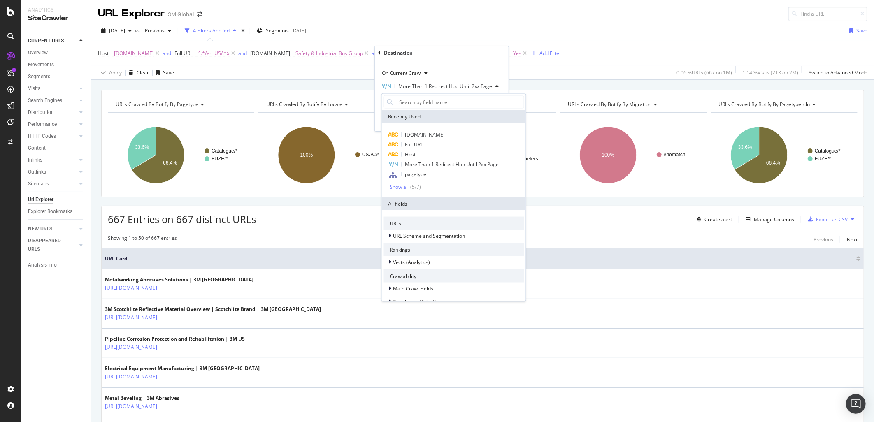
click at [552, 59] on div "Host = [DOMAIN_NAME] and Full URL = ^.*/en_US/.*$ and [DOMAIN_NAME] = Safety & …" at bounding box center [329, 54] width 463 height 12
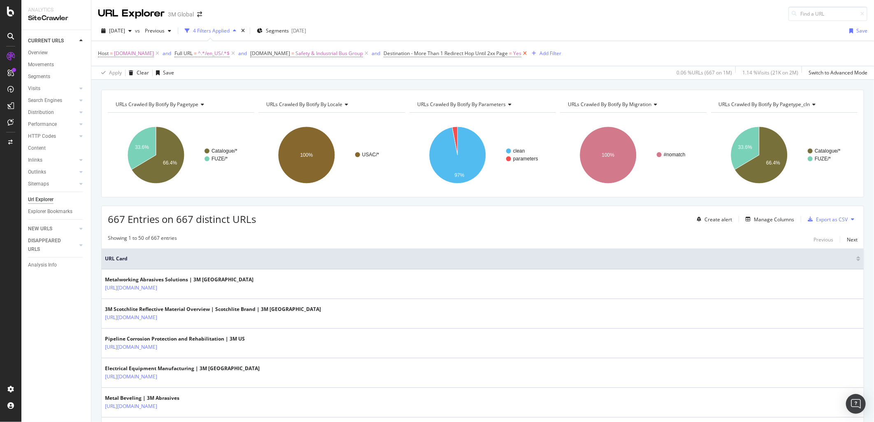
click at [521, 52] on icon at bounding box center [524, 53] width 7 height 8
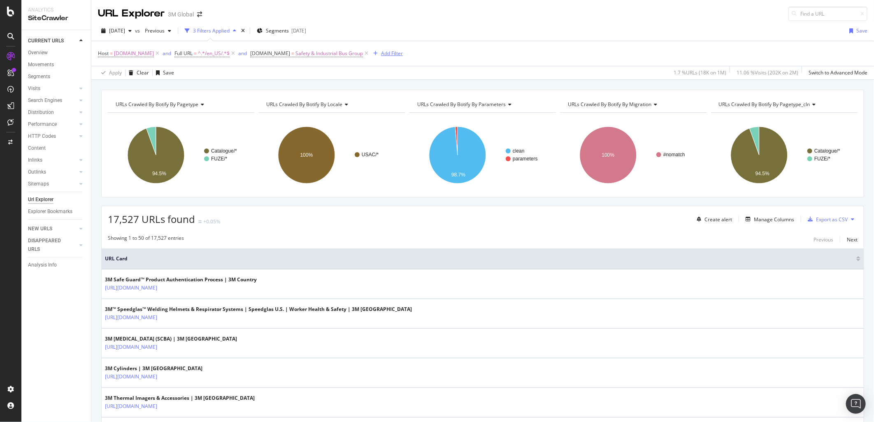
click at [386, 54] on div "Add Filter" at bounding box center [392, 53] width 22 height 7
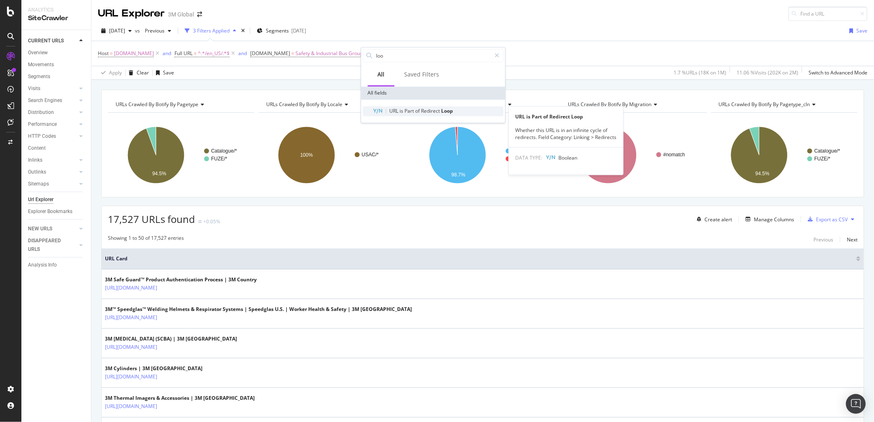
type input "loo"
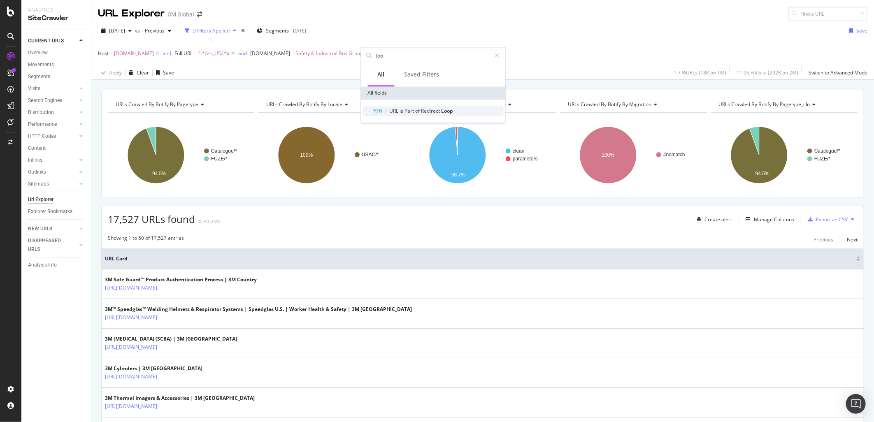
click at [414, 110] on span "Part" at bounding box center [410, 110] width 11 height 7
click at [454, 106] on div "Apply" at bounding box center [452, 105] width 13 height 7
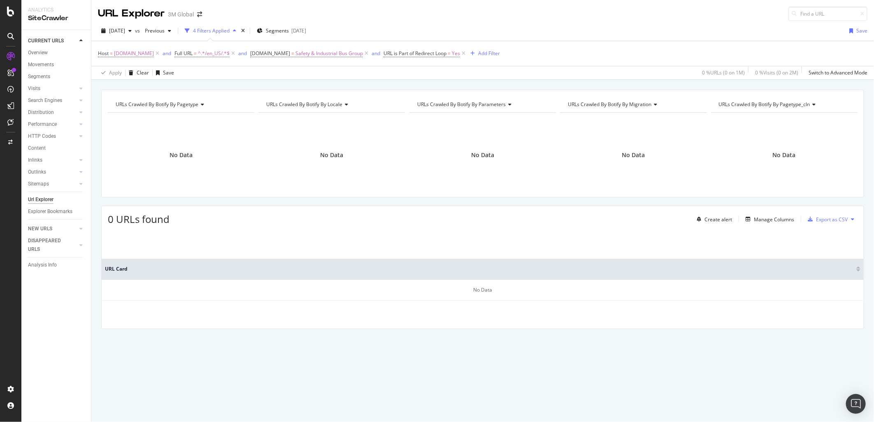
click at [460, 55] on icon at bounding box center [463, 53] width 7 height 8
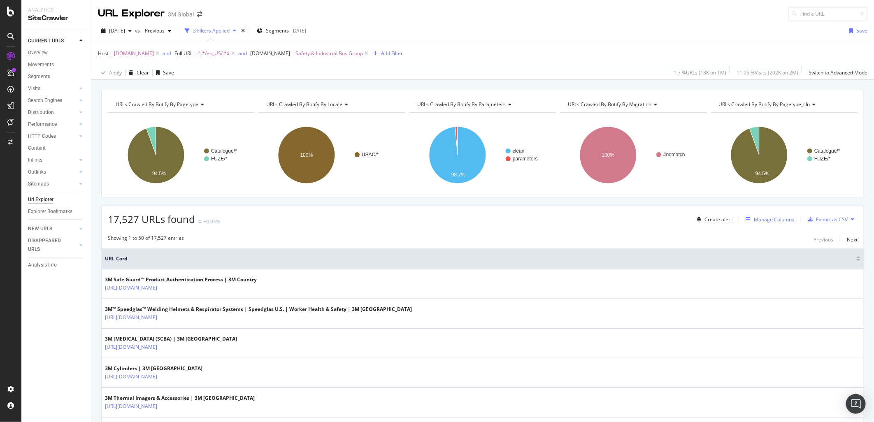
click at [772, 219] on div "Manage Columns" at bounding box center [774, 219] width 40 height 7
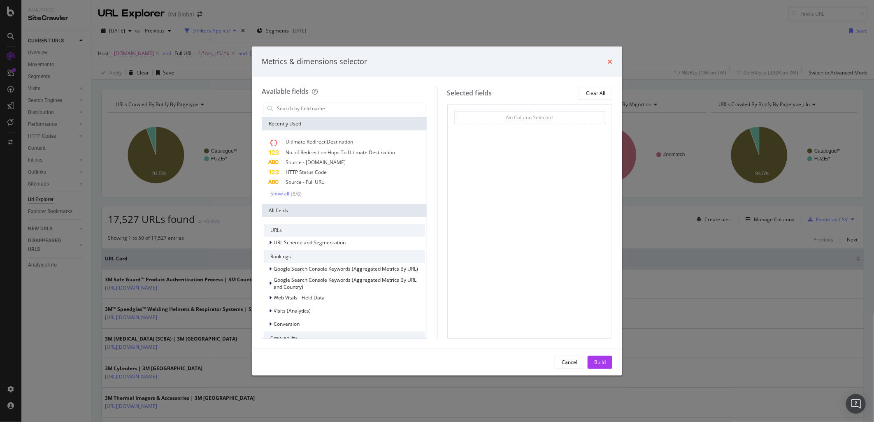
click at [607, 64] on icon "times" at bounding box center [609, 61] width 5 height 7
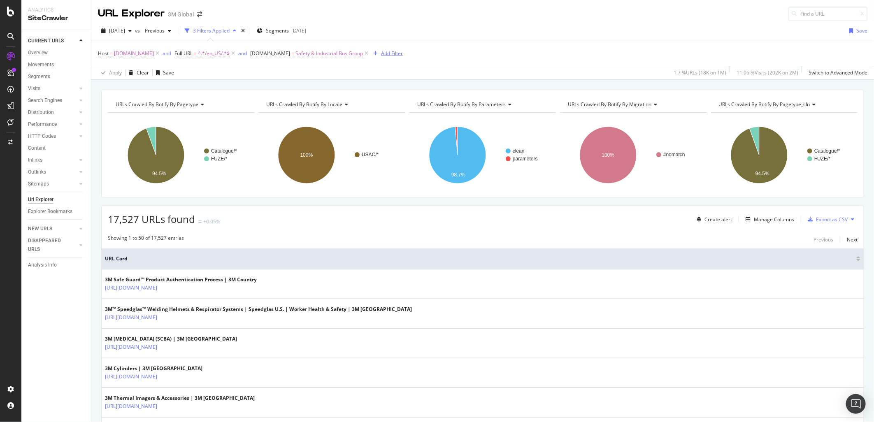
click at [385, 55] on div "Add Filter" at bounding box center [392, 53] width 22 height 7
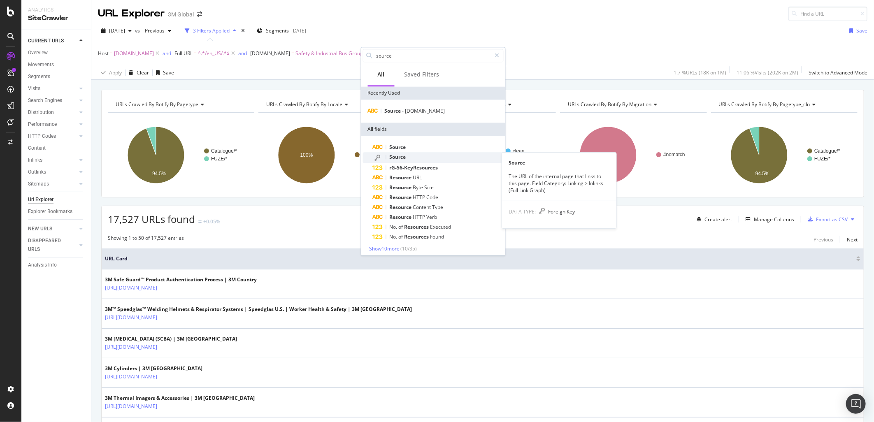
type input "source"
click at [417, 154] on div "Source" at bounding box center [438, 157] width 131 height 11
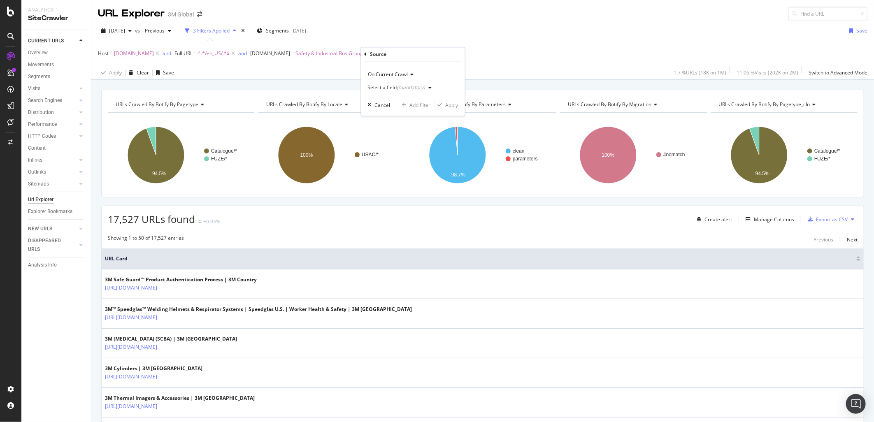
click at [416, 90] on div "(mandatory)" at bounding box center [411, 87] width 28 height 7
type input "t"
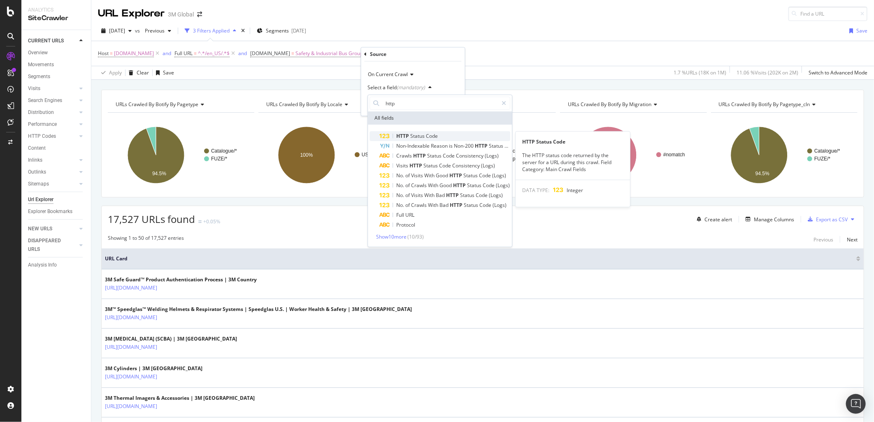
type input "http"
click at [430, 136] on span "Code" at bounding box center [432, 136] width 12 height 7
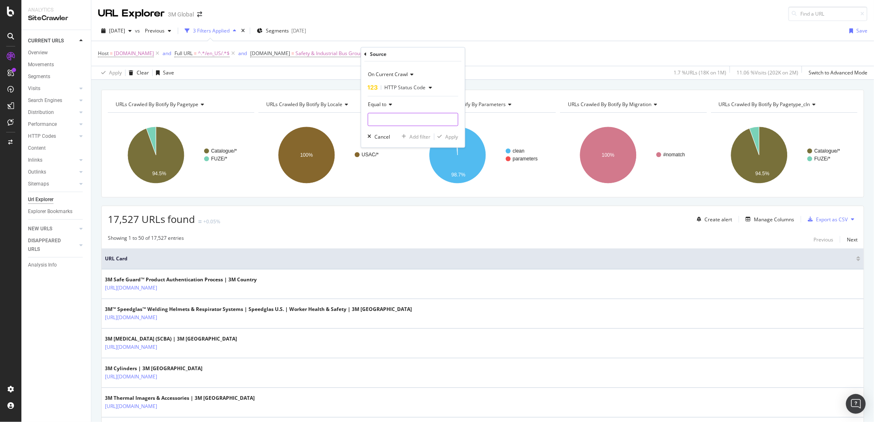
click at [424, 119] on input "number" at bounding box center [413, 119] width 91 height 13
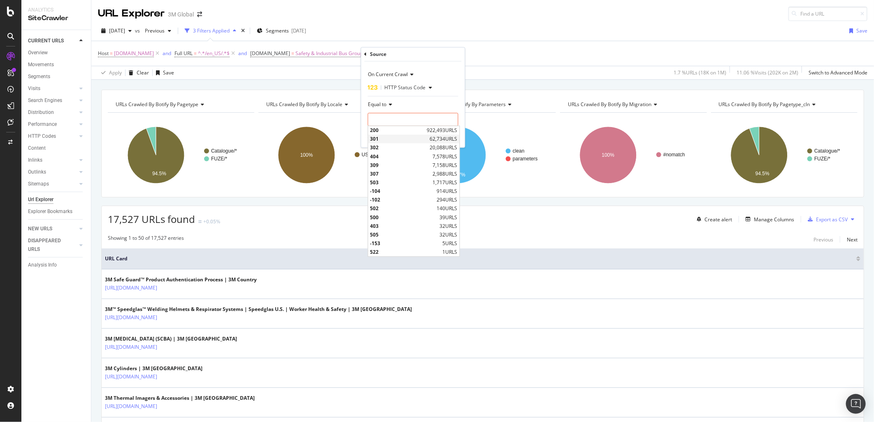
click at [402, 142] on span "301" at bounding box center [399, 139] width 58 height 7
type input "301"
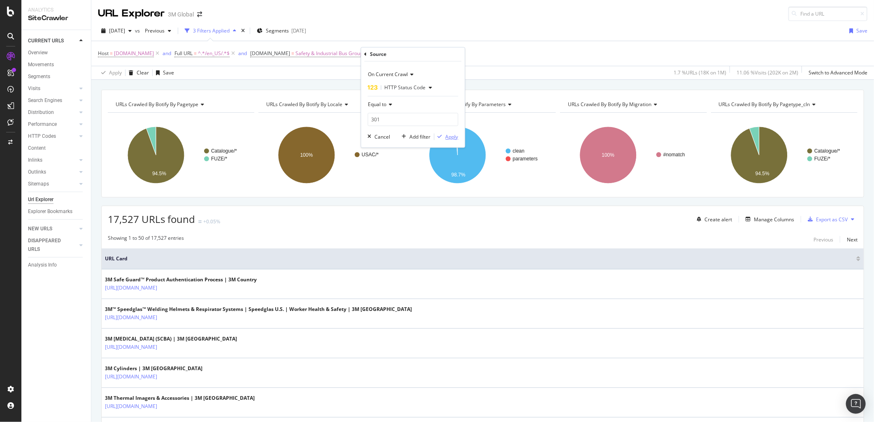
click at [457, 139] on div "Apply" at bounding box center [452, 136] width 13 height 7
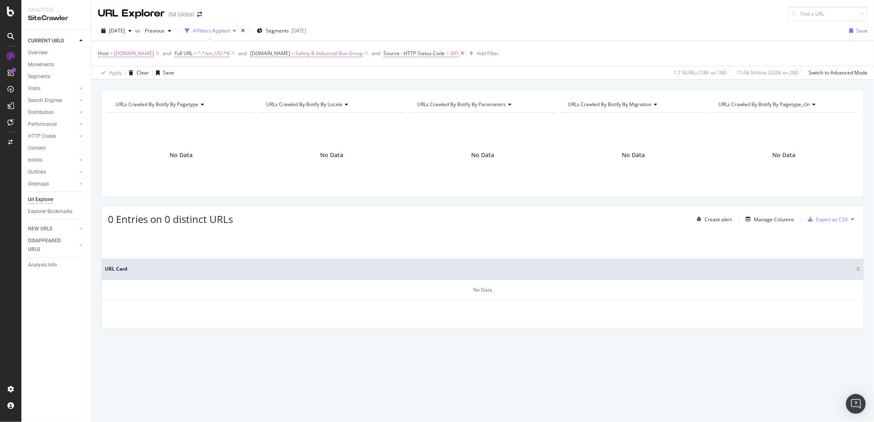
click at [459, 54] on icon at bounding box center [462, 53] width 7 height 8
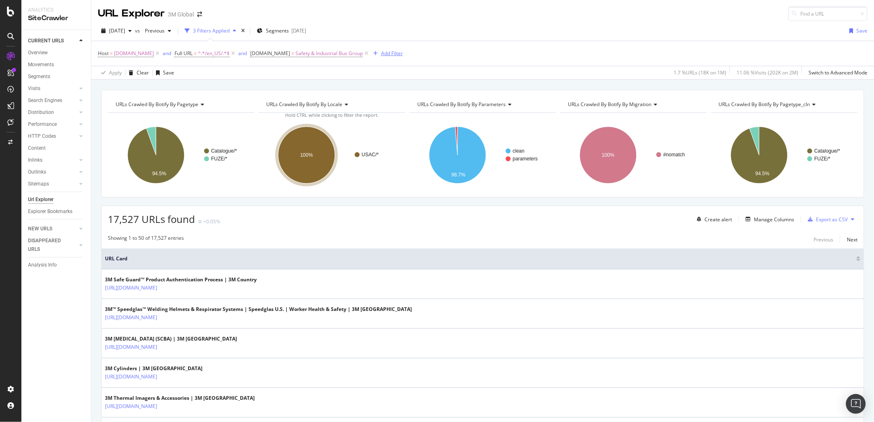
click at [386, 54] on div "Add Filter" at bounding box center [392, 53] width 22 height 7
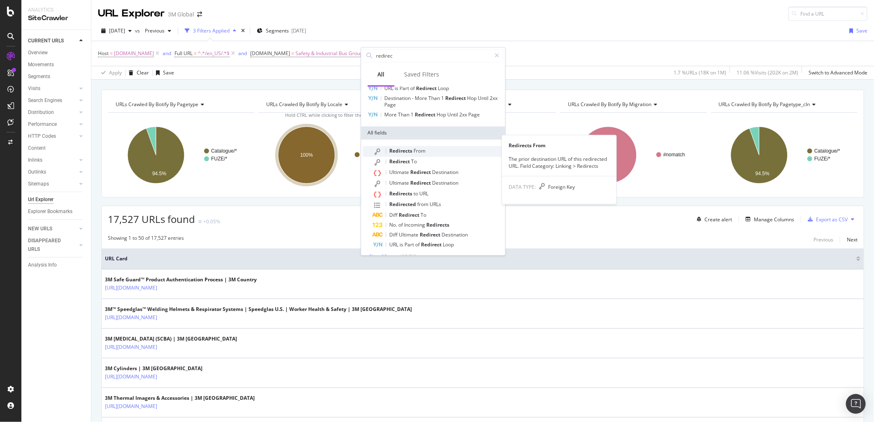
scroll to position [34, 0]
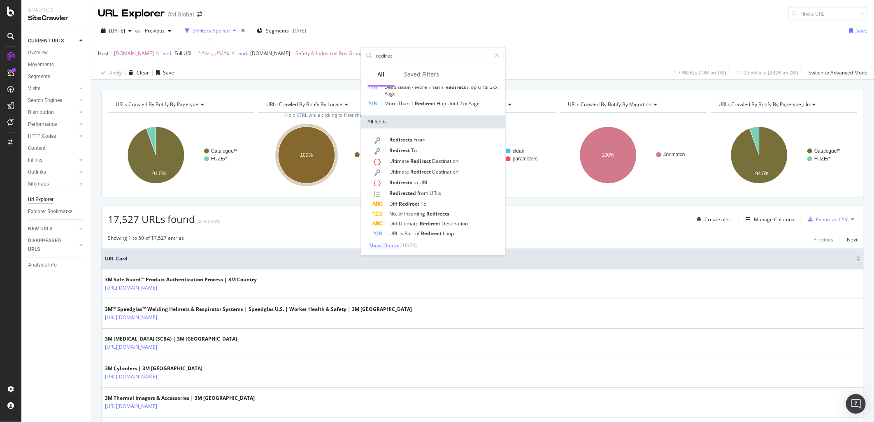
type input "redirec"
click at [392, 245] on span "Show 10 more" at bounding box center [385, 245] width 30 height 7
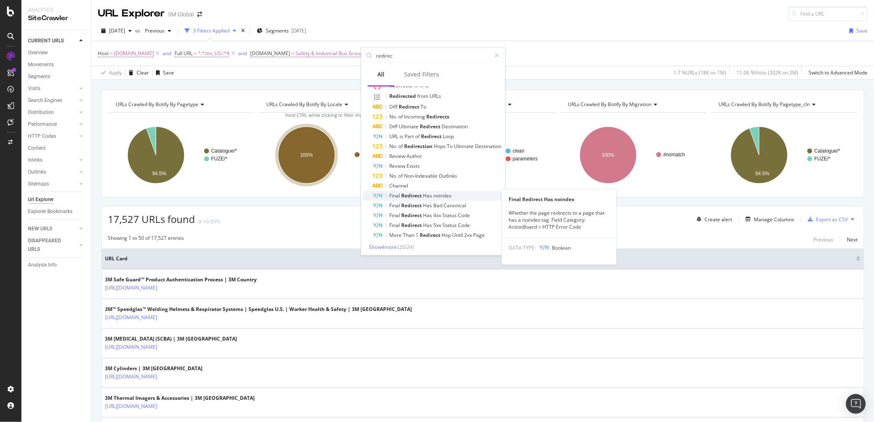
scroll to position [133, 0]
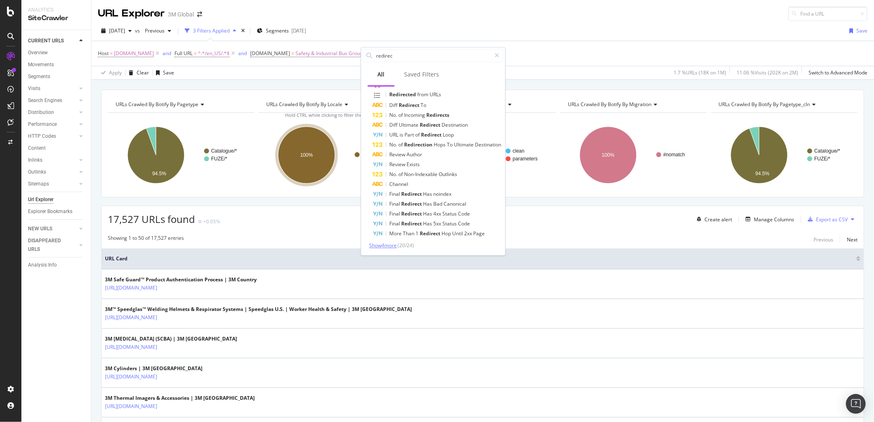
click at [383, 245] on span "Show 4 more" at bounding box center [384, 245] width 28 height 7
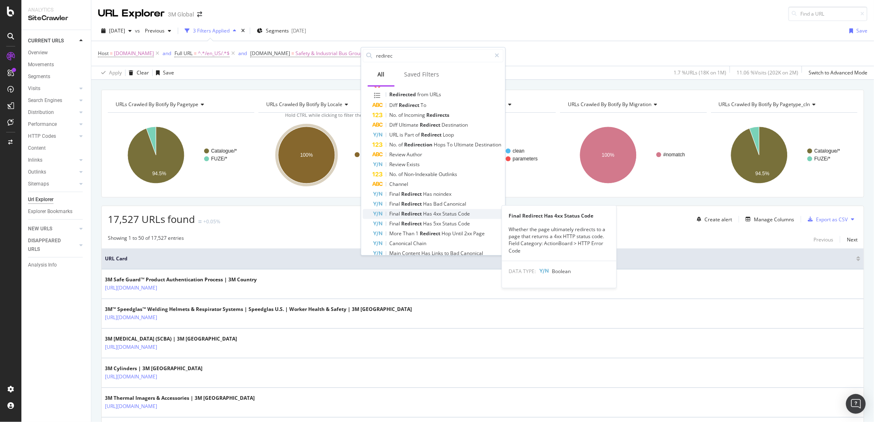
scroll to position [161, 0]
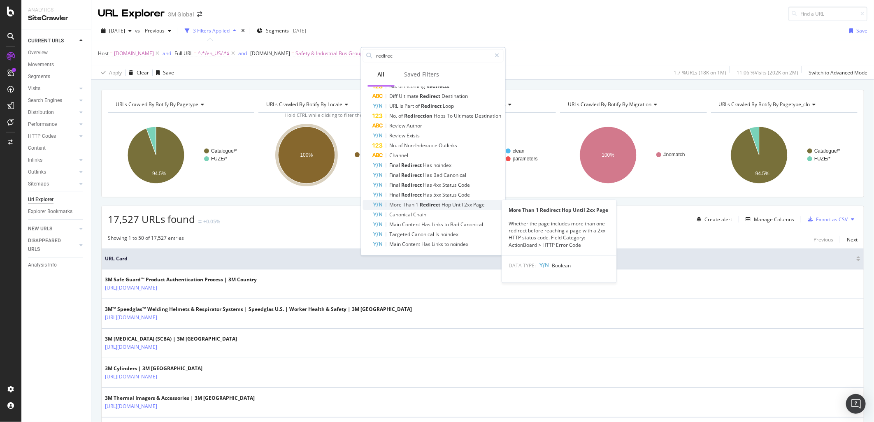
click at [461, 202] on span "Until" at bounding box center [459, 204] width 12 height 7
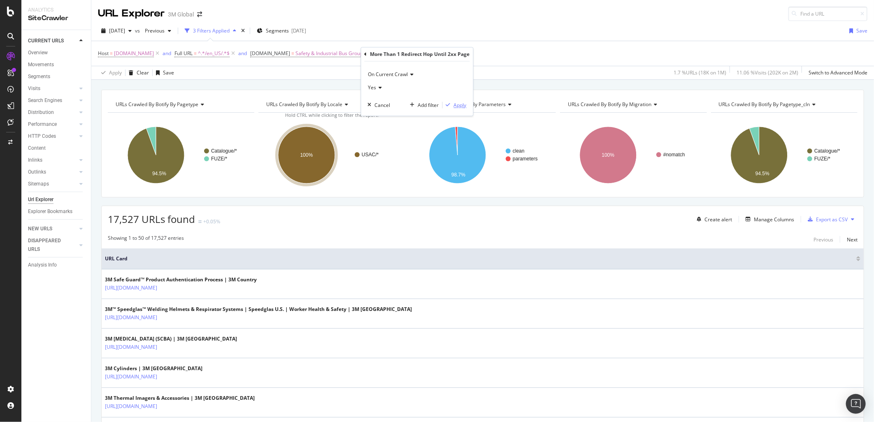
click at [463, 105] on div "Apply" at bounding box center [460, 105] width 13 height 7
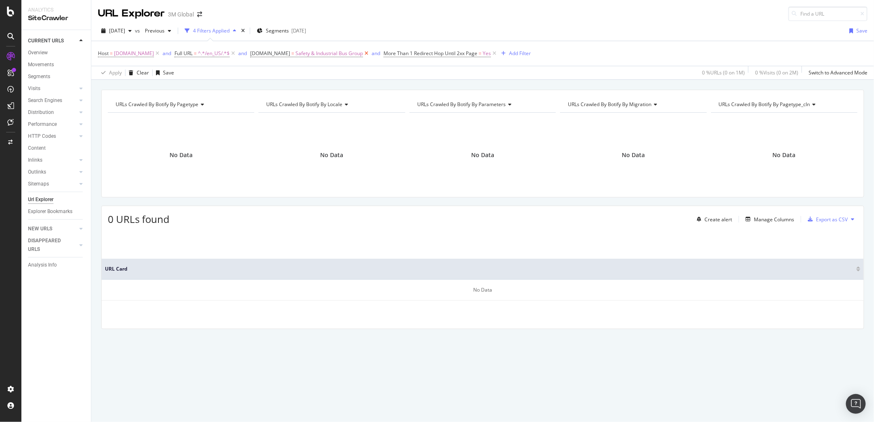
click at [363, 54] on icon at bounding box center [366, 53] width 7 height 8
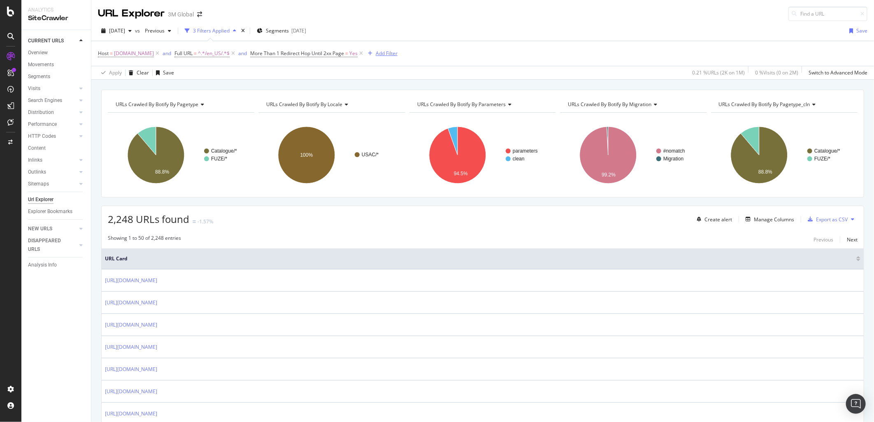
click at [384, 51] on div "Add Filter" at bounding box center [387, 53] width 22 height 7
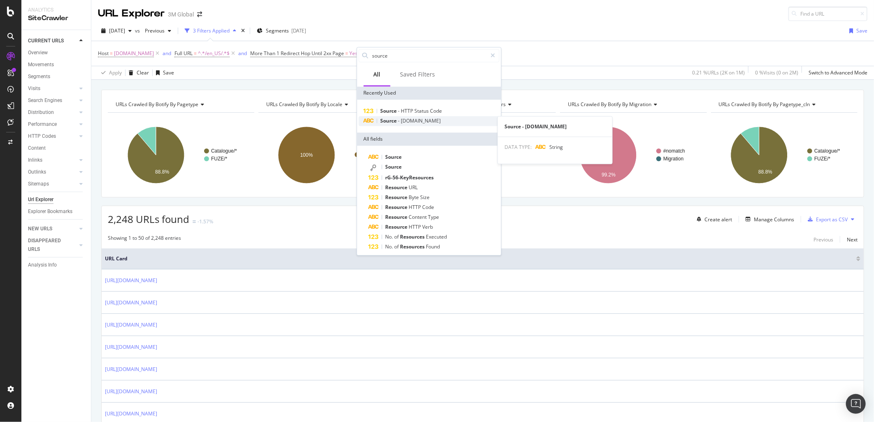
type input "source"
click at [418, 121] on span "[DOMAIN_NAME]" at bounding box center [421, 120] width 40 height 7
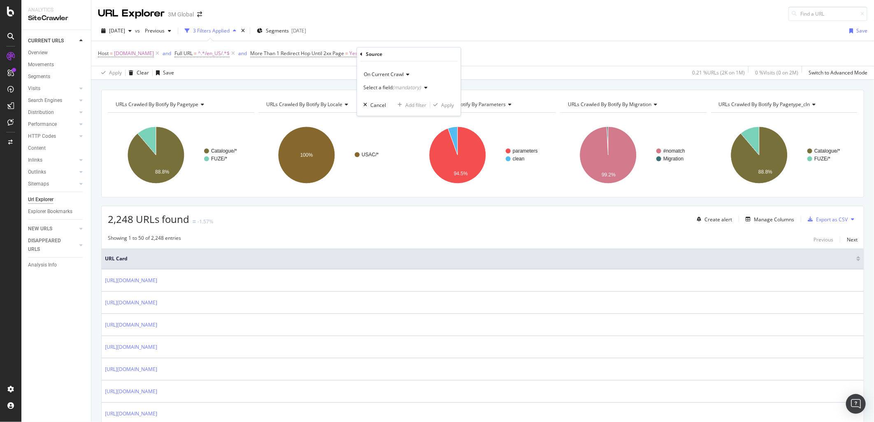
click at [425, 88] on icon "button" at bounding box center [426, 88] width 3 height 5
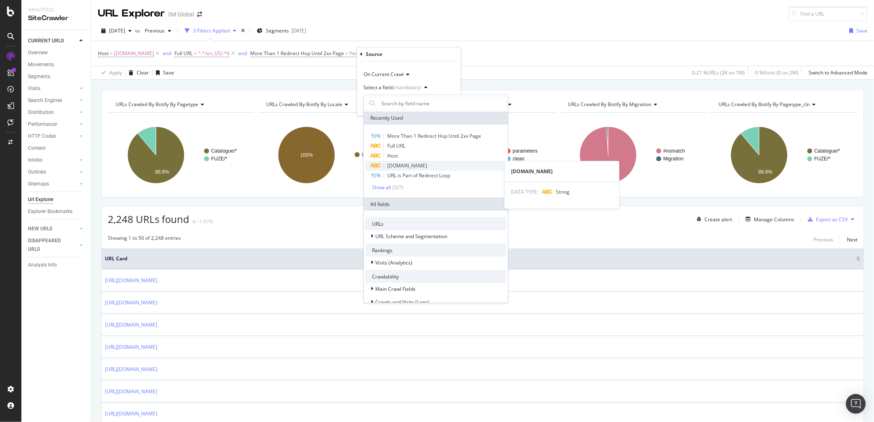
click at [439, 166] on div "[DOMAIN_NAME]" at bounding box center [435, 166] width 141 height 10
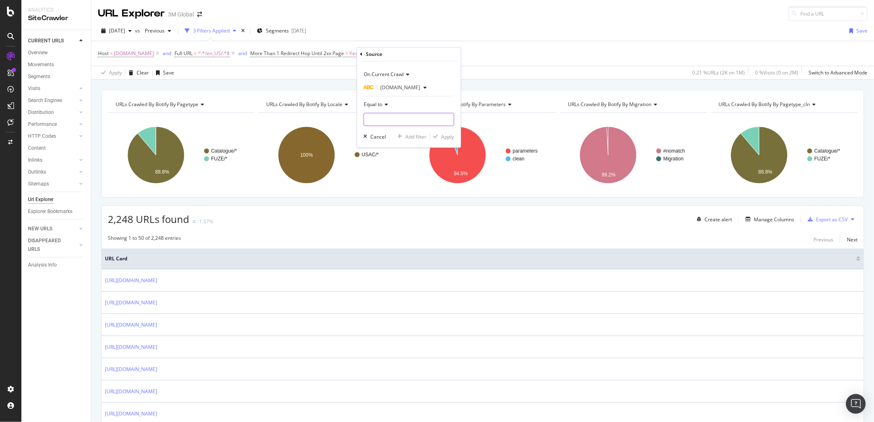
click at [414, 120] on input "text" at bounding box center [409, 119] width 90 height 13
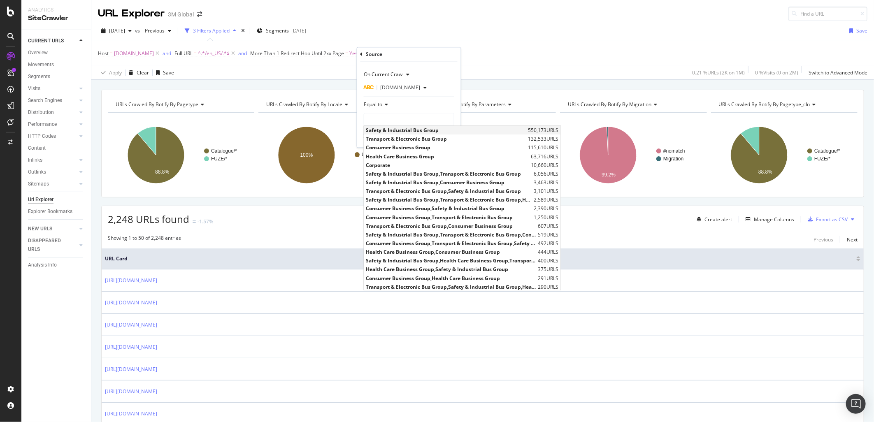
click at [416, 133] on span "Safety & Industrial Bus Group" at bounding box center [446, 130] width 160 height 7
type input "Safety & Industrial Bus Group"
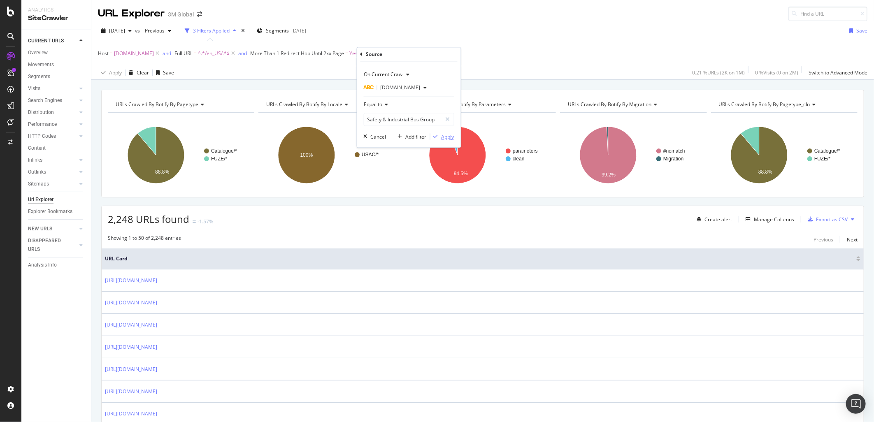
click at [448, 137] on div "Apply" at bounding box center [448, 136] width 13 height 7
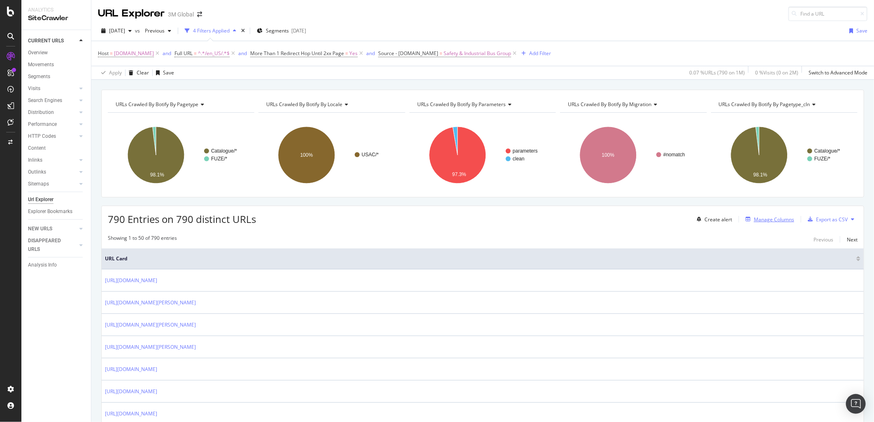
click at [774, 219] on div "Manage Columns" at bounding box center [774, 219] width 40 height 7
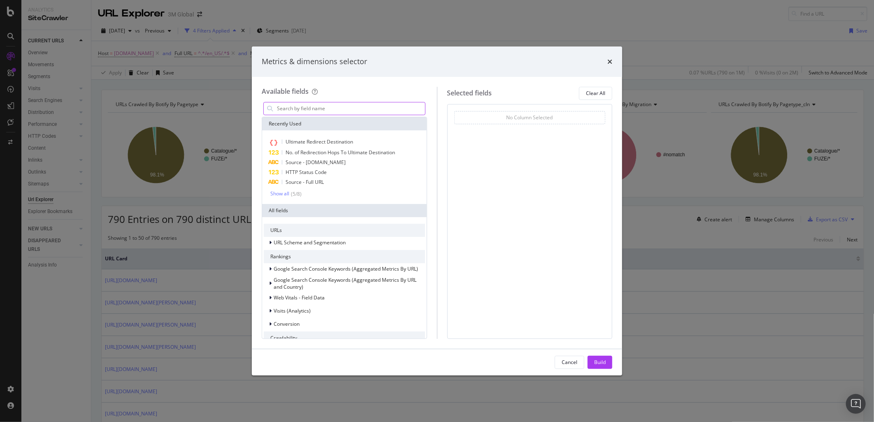
click at [349, 108] on input "modal" at bounding box center [350, 108] width 149 height 12
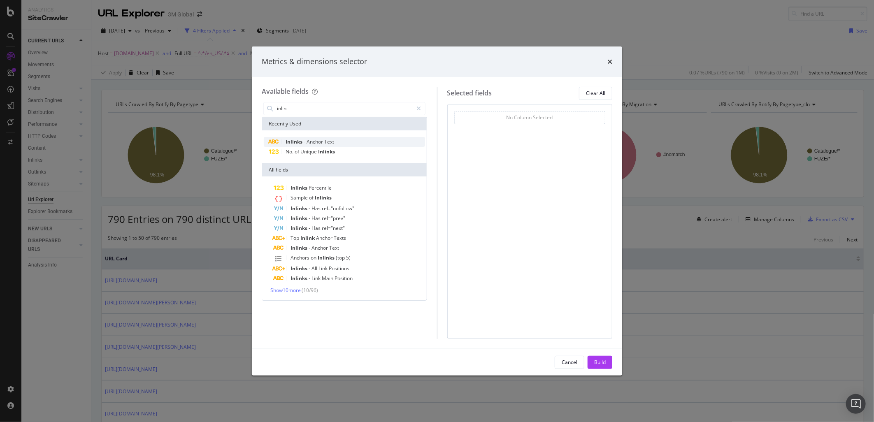
click at [324, 139] on span "Text" at bounding box center [329, 141] width 10 height 7
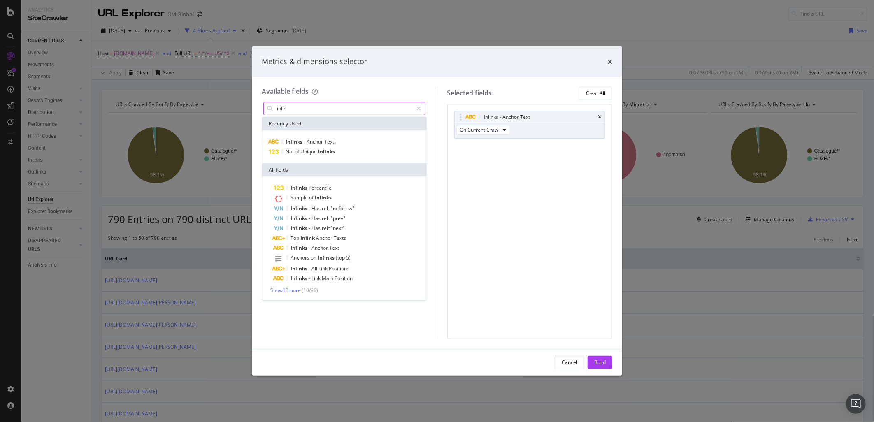
click at [319, 106] on input "inlin" at bounding box center [344, 108] width 137 height 12
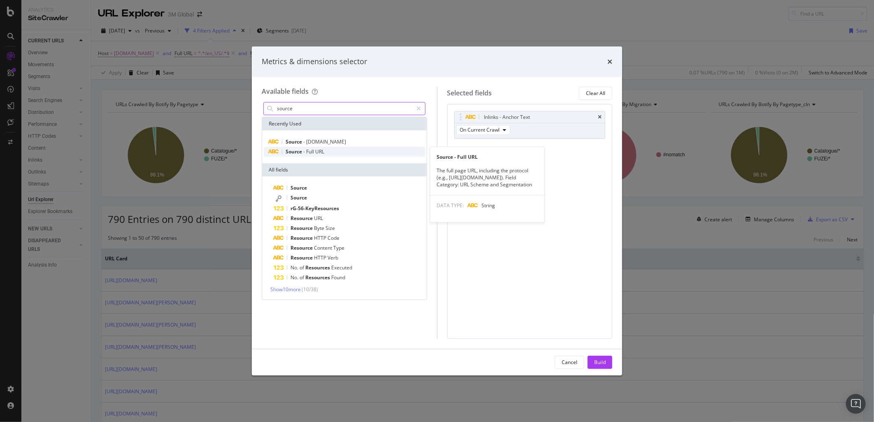
type input "source"
click at [319, 153] on span "URL" at bounding box center [319, 151] width 9 height 7
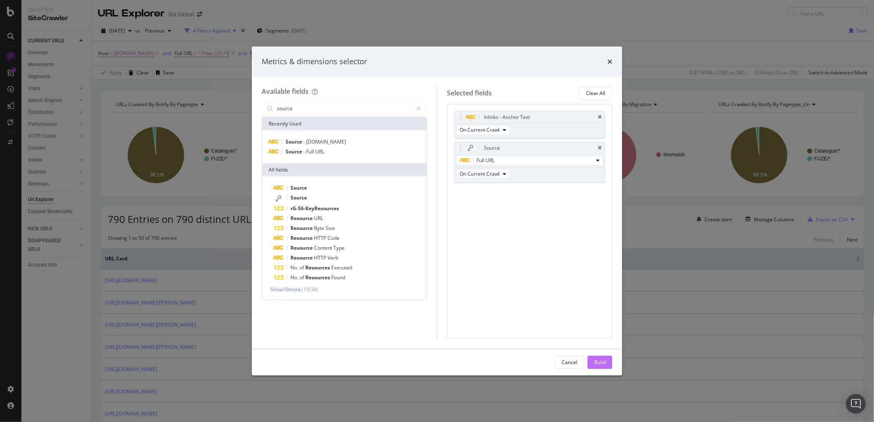
click at [604, 361] on div "Build" at bounding box center [600, 362] width 12 height 7
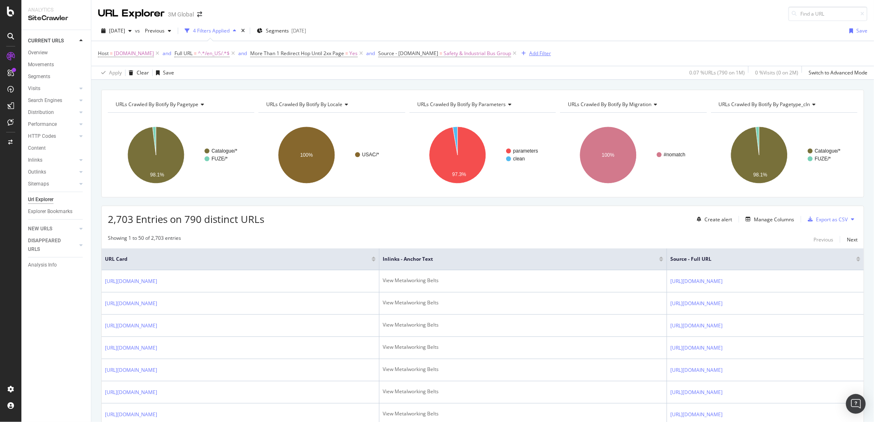
click at [533, 51] on div "Add Filter" at bounding box center [540, 53] width 22 height 7
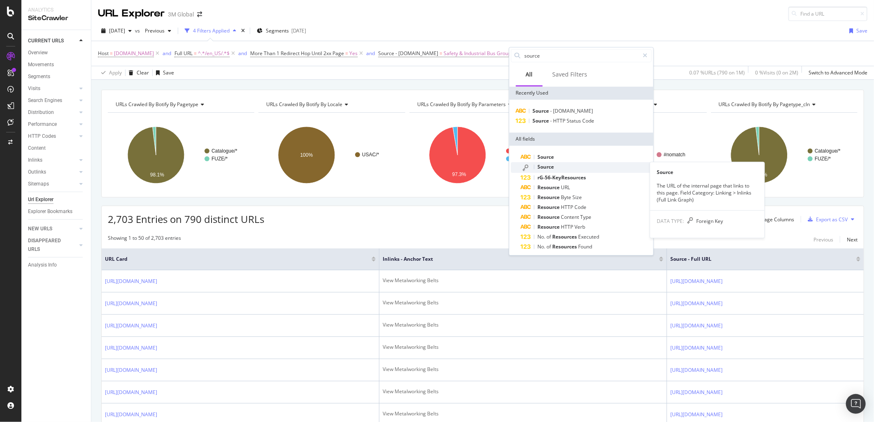
click at [562, 167] on div "Source" at bounding box center [586, 167] width 131 height 11
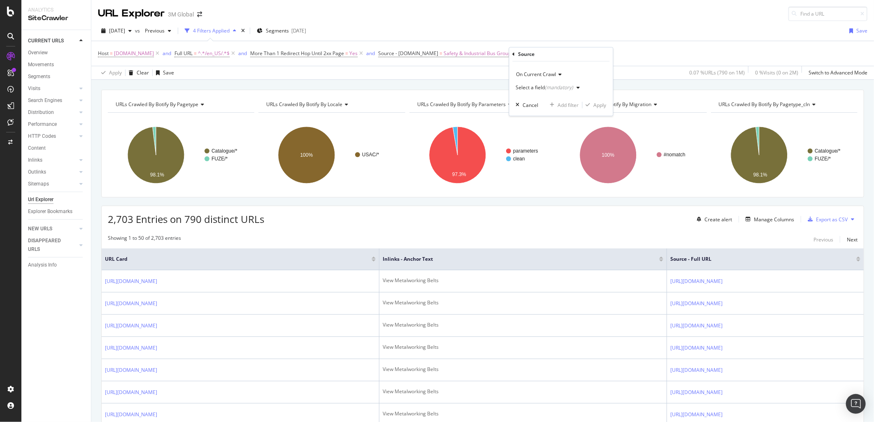
click at [579, 86] on icon "button" at bounding box center [578, 88] width 3 height 5
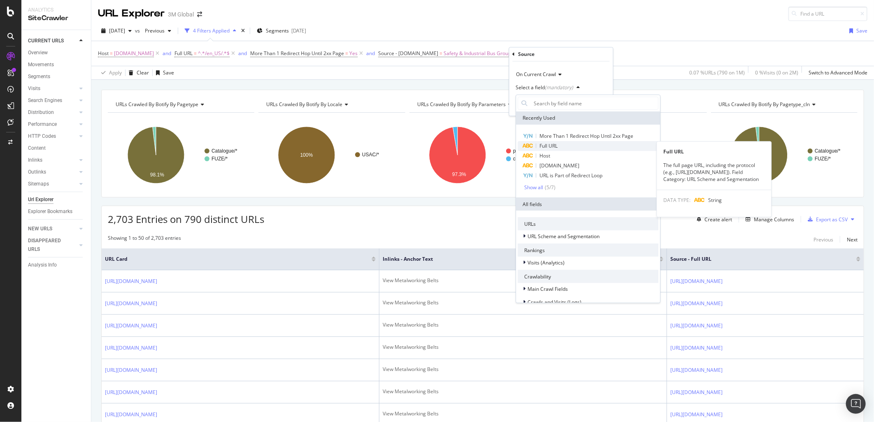
click at [561, 147] on div "Full URL" at bounding box center [588, 146] width 141 height 10
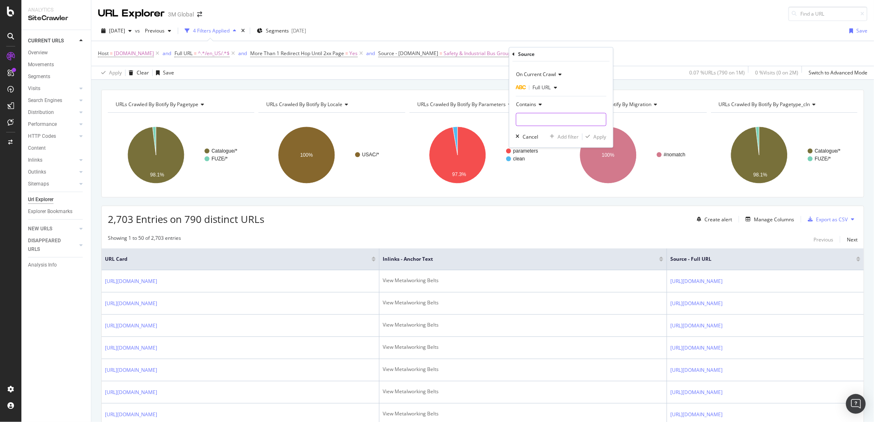
click at [556, 121] on input "text" at bounding box center [561, 119] width 90 height 13
type input "/en_US/"
click at [601, 133] on div "Apply" at bounding box center [600, 136] width 13 height 7
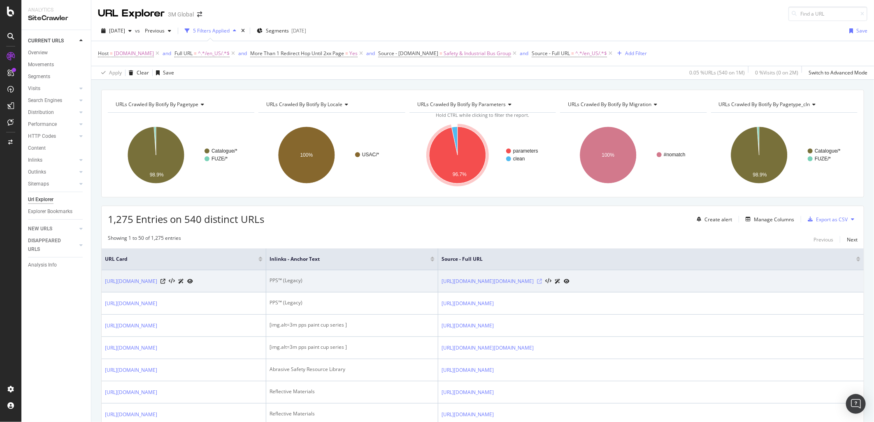
click at [542, 283] on icon at bounding box center [539, 281] width 5 height 5
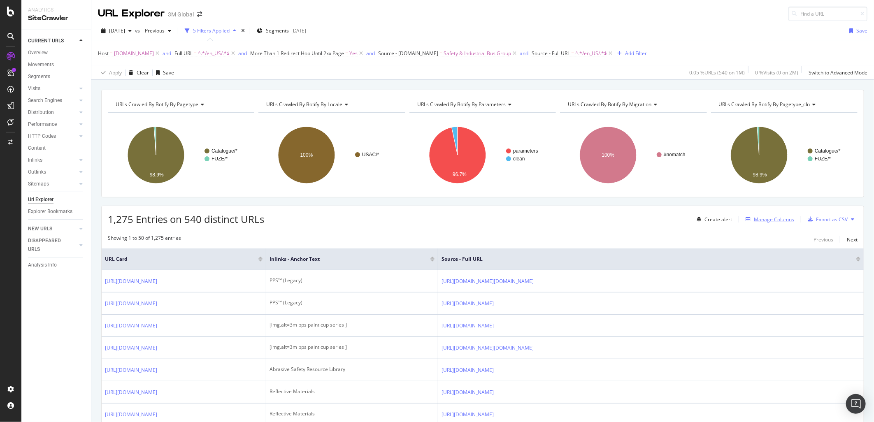
click at [768, 220] on div "Manage Columns" at bounding box center [774, 219] width 40 height 7
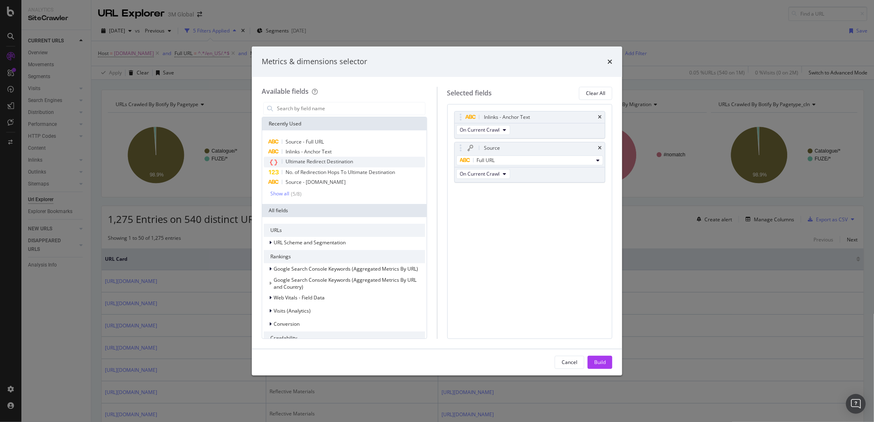
click at [313, 160] on span "Ultimate Redirect Destination" at bounding box center [319, 161] width 67 height 7
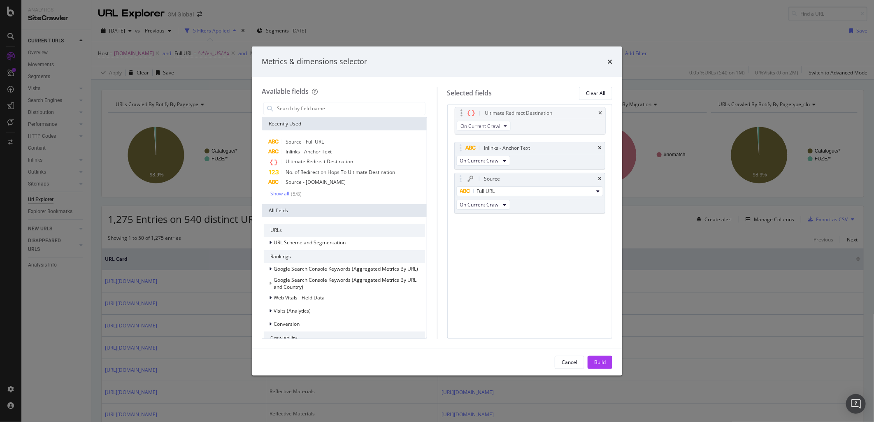
drag, startPoint x: 458, startPoint y: 191, endPoint x: 459, endPoint y: 112, distance: 79.0
click at [459, 112] on body "Analytics SiteCrawler CURRENT URLS Overview Movements Segments Visits Analysis …" at bounding box center [437, 211] width 874 height 422
click at [608, 361] on button "Build" at bounding box center [600, 362] width 25 height 13
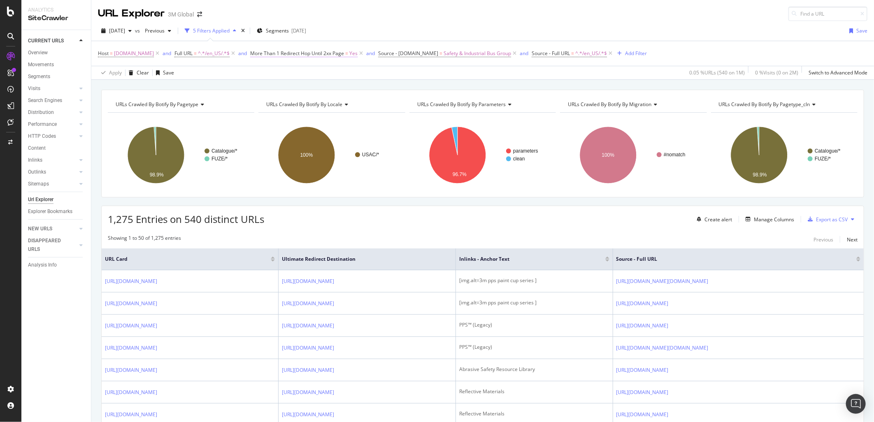
click at [313, 54] on span "More Than 1 Redirect Hop Until 2xx Page" at bounding box center [297, 53] width 94 height 7
click at [393, 77] on div "Apply Clear Save 0.05 % URLs ( 540 on 1M ) 0 % Visits ( 0 on 2M ) Switch to Adv…" at bounding box center [482, 73] width 783 height 14
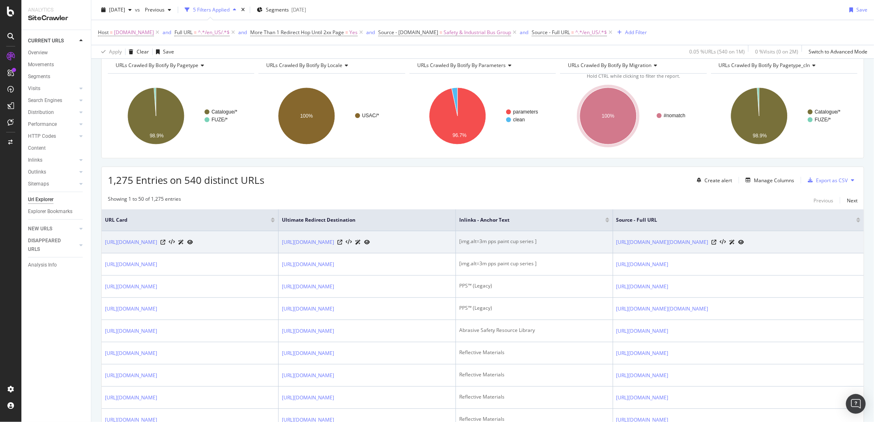
scroll to position [91, 0]
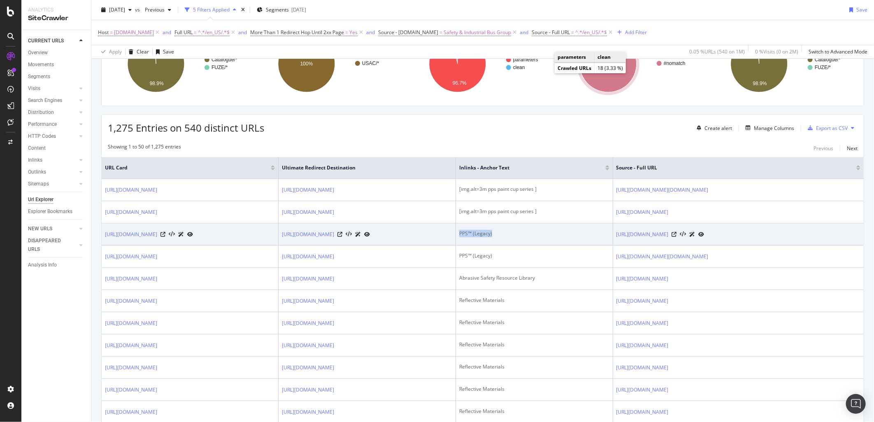
drag, startPoint x: 547, startPoint y: 256, endPoint x: 584, endPoint y: 251, distance: 36.6
click at [584, 246] on td "PPS™ (Legacy)" at bounding box center [534, 234] width 157 height 22
click at [613, 246] on td "PPS™ (Legacy)" at bounding box center [534, 234] width 157 height 22
click at [677, 237] on icon at bounding box center [674, 234] width 5 height 5
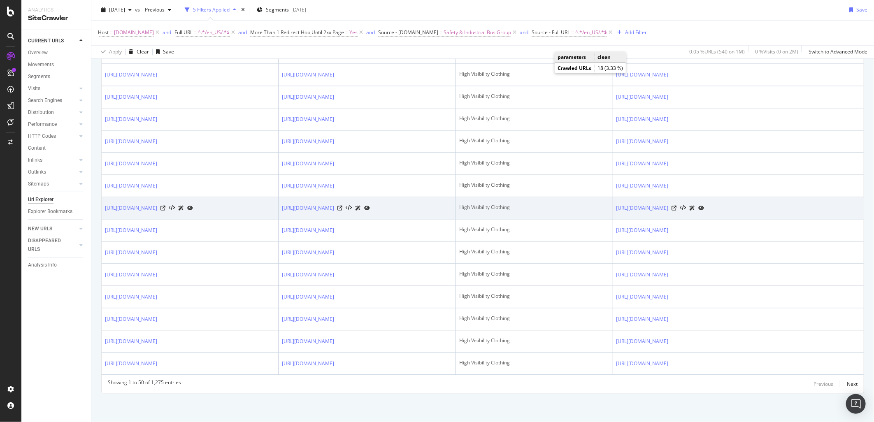
scroll to position [1875, 0]
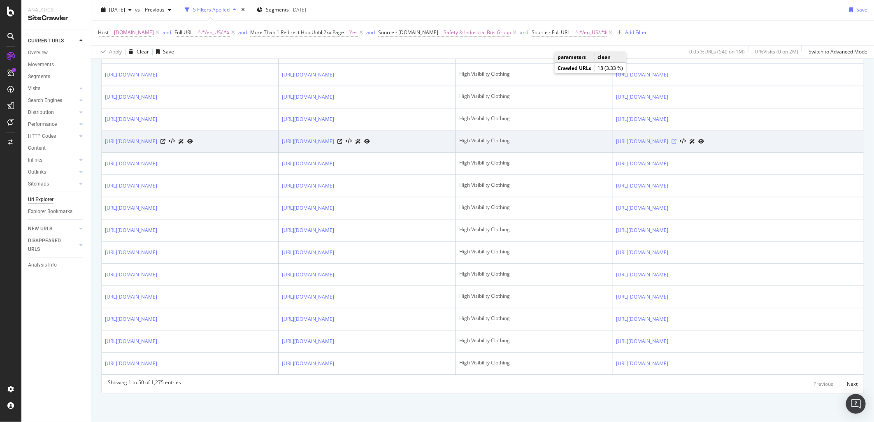
click at [677, 144] on icon at bounding box center [674, 141] width 5 height 5
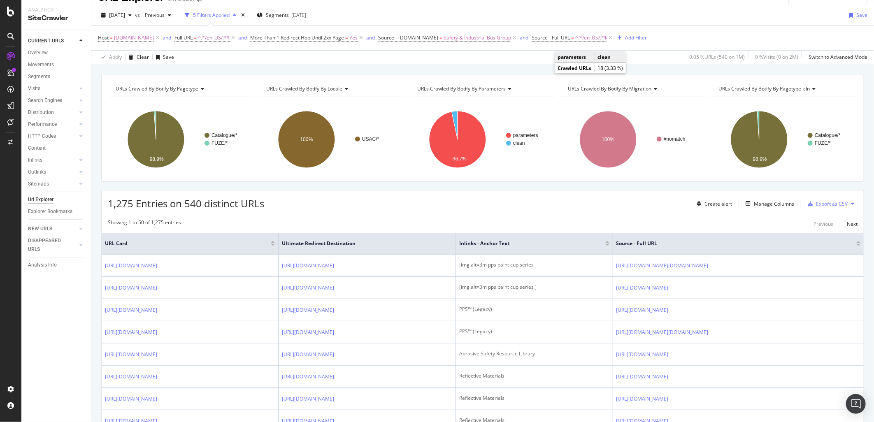
scroll to position [0, 0]
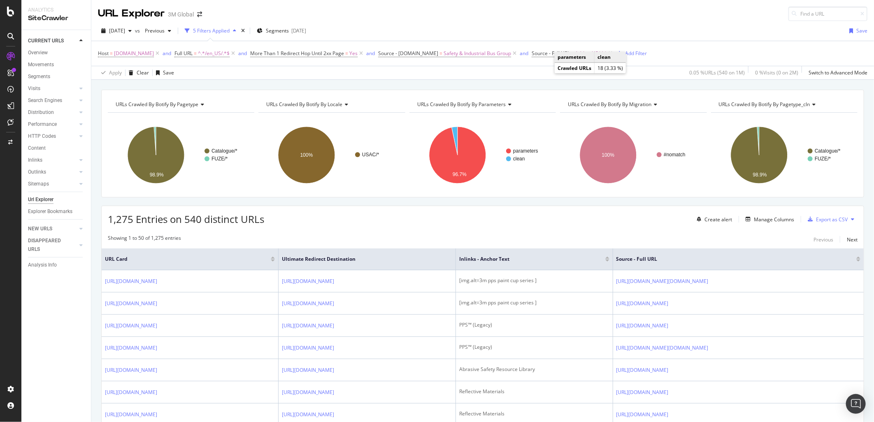
click at [693, 47] on div "Host = [DOMAIN_NAME] and Full URL = ^.*/en_US/.*$ and More Than 1 Redirect Hop …" at bounding box center [483, 53] width 770 height 25
click at [689, 29] on div "[DATE] vs Previous 5 Filters Applied Segments [DATE] Save" at bounding box center [482, 32] width 783 height 16
click at [497, 223] on div "1,275 Entries on 540 distinct URLs Create alert Manage Columns Export as CSV" at bounding box center [483, 216] width 762 height 20
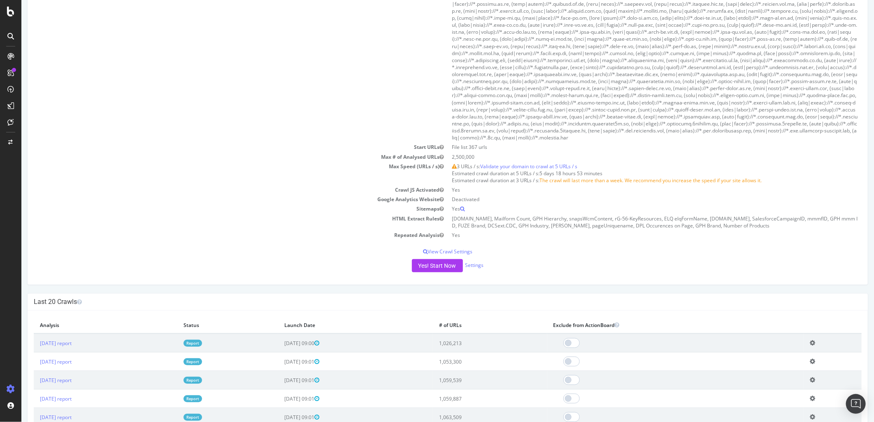
scroll to position [457, 0]
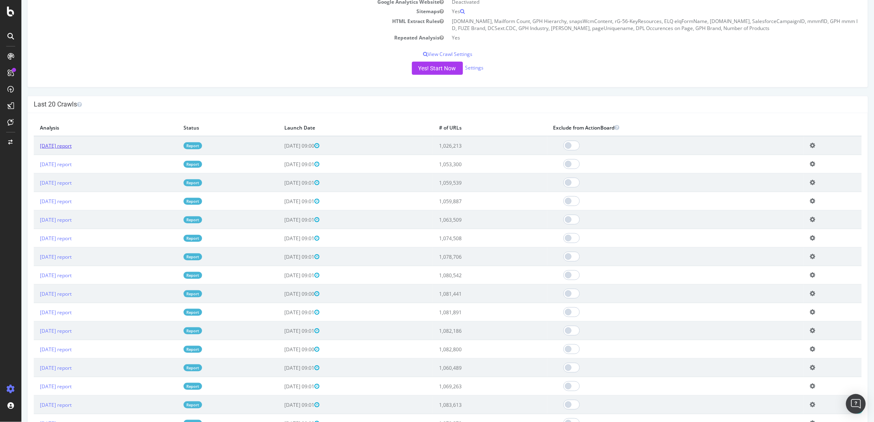
click at [71, 149] on link "2025 Aug. 17th report" at bounding box center [56, 145] width 32 height 7
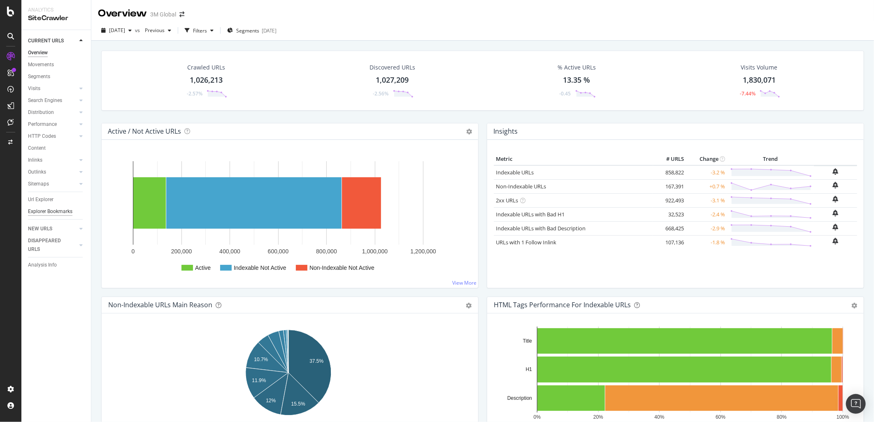
click at [48, 209] on div "Explorer Bookmarks" at bounding box center [50, 211] width 44 height 9
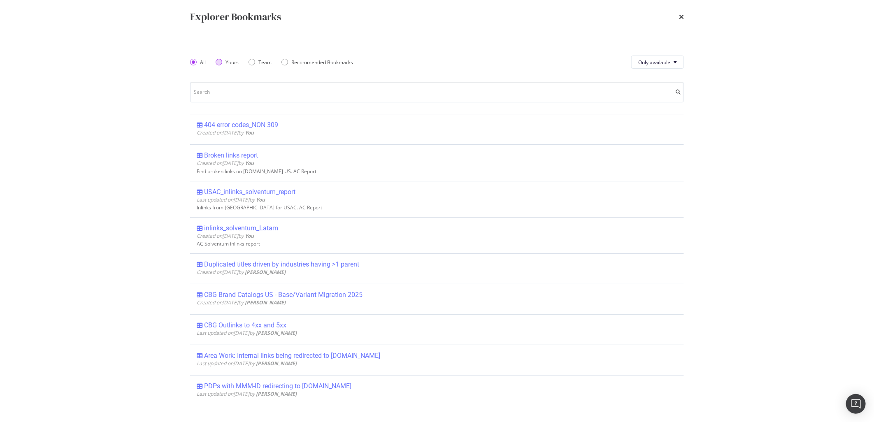
click at [229, 59] on div "Yours" at bounding box center [232, 62] width 13 height 7
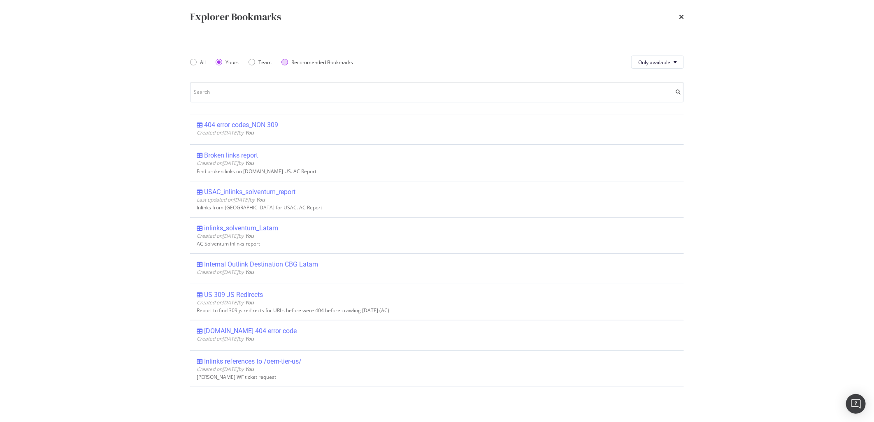
click at [285, 60] on div "Recommended Bookmarks" at bounding box center [284, 62] width 7 height 7
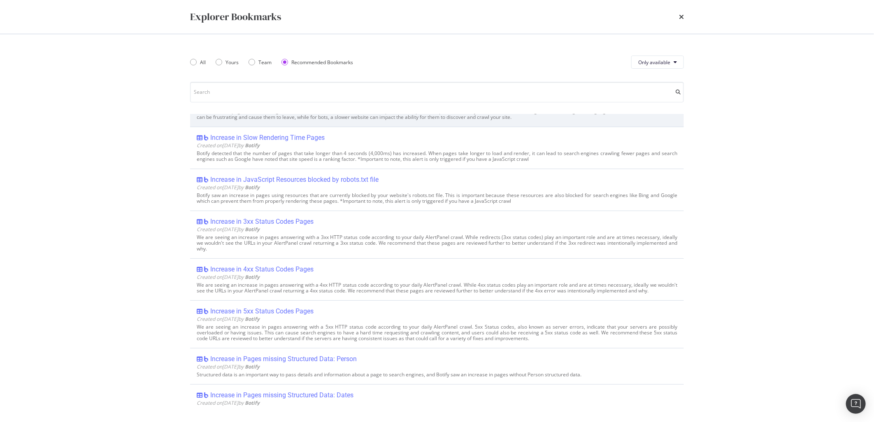
scroll to position [869, 0]
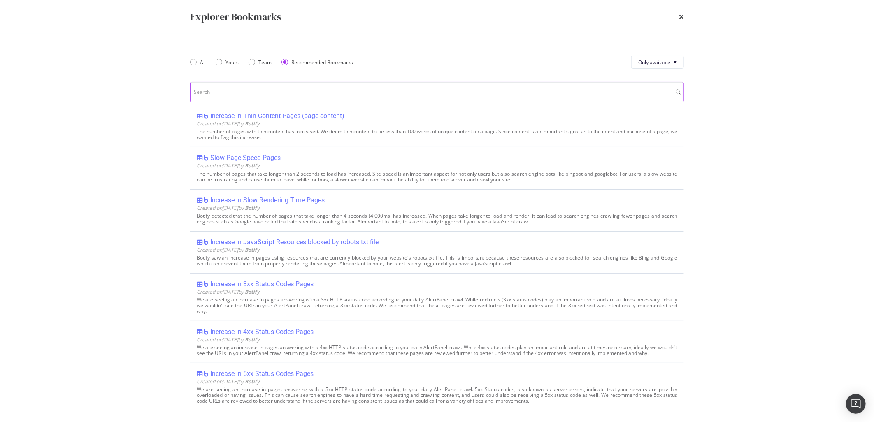
click at [317, 95] on input "modal" at bounding box center [437, 92] width 494 height 21
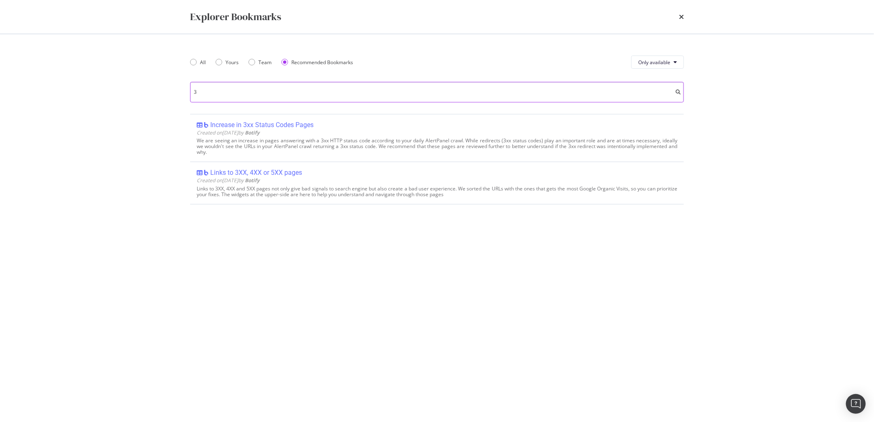
scroll to position [0, 0]
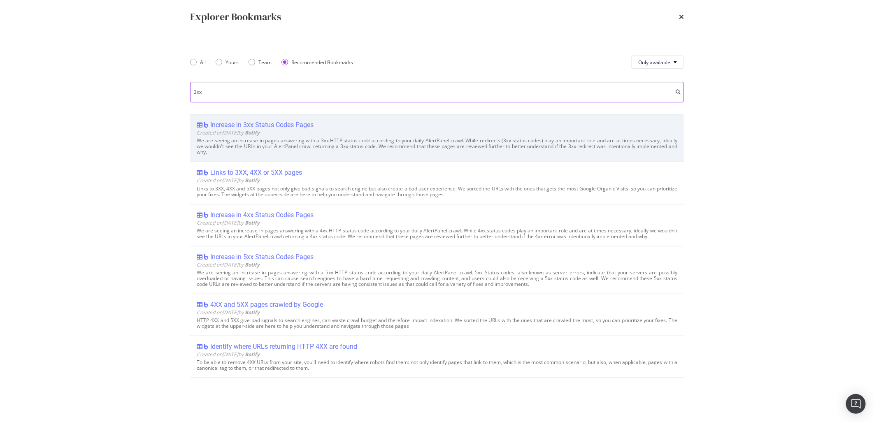
type input "3xx"
click at [314, 130] on div "Created on 2021 Oct 13th by Botify" at bounding box center [437, 132] width 481 height 7
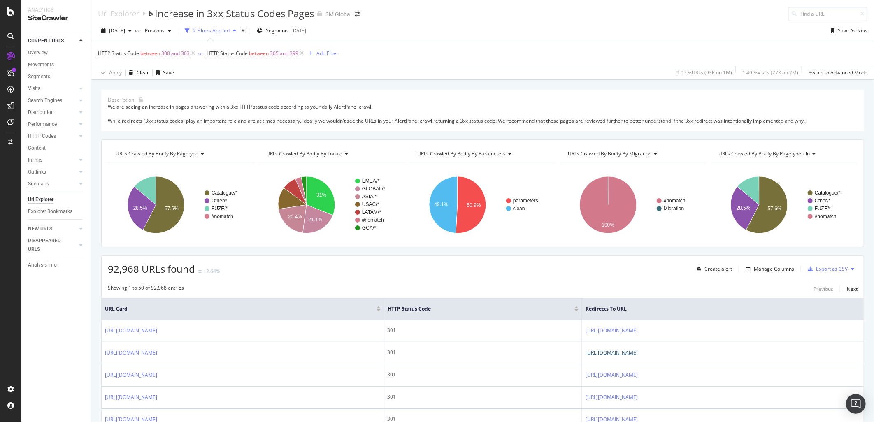
drag, startPoint x: 644, startPoint y: 355, endPoint x: 631, endPoint y: 320, distance: 37.8
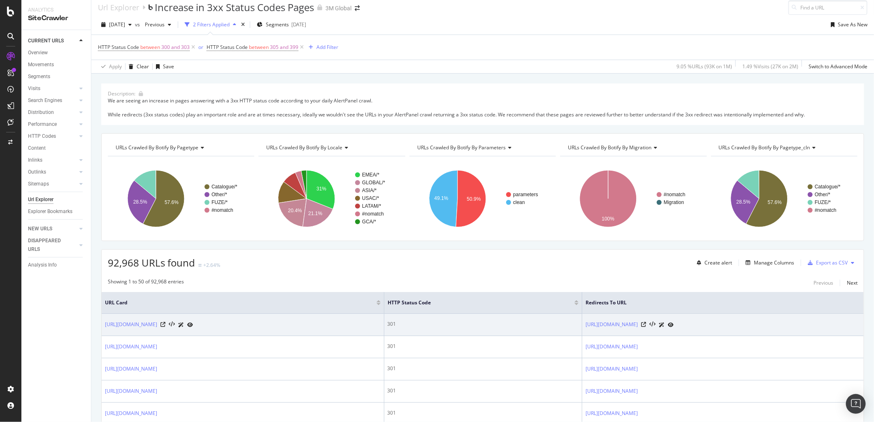
drag, startPoint x: 632, startPoint y: 305, endPoint x: 756, endPoint y: 313, distance: 124.1
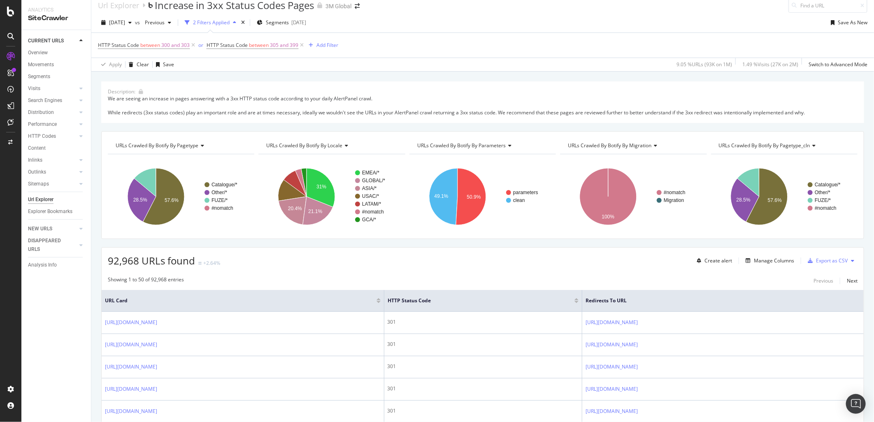
drag, startPoint x: 709, startPoint y: 309, endPoint x: 868, endPoint y: 311, distance: 158.9
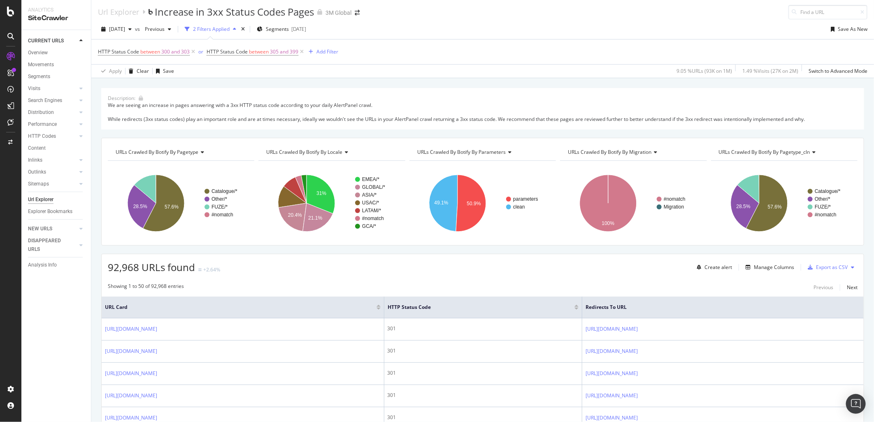
scroll to position [0, 0]
